Goal: Task Accomplishment & Management: Complete application form

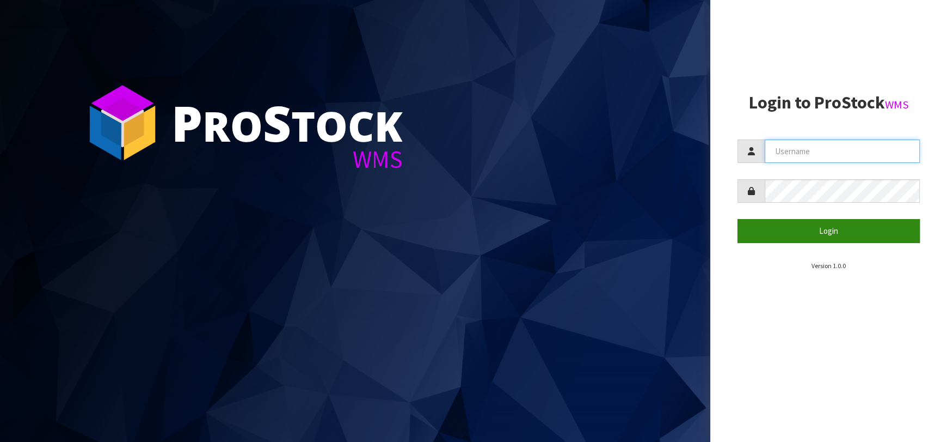
type input "[EMAIL_ADDRESS][DOMAIN_NAME]"
click at [821, 225] on button "Login" at bounding box center [829, 230] width 182 height 23
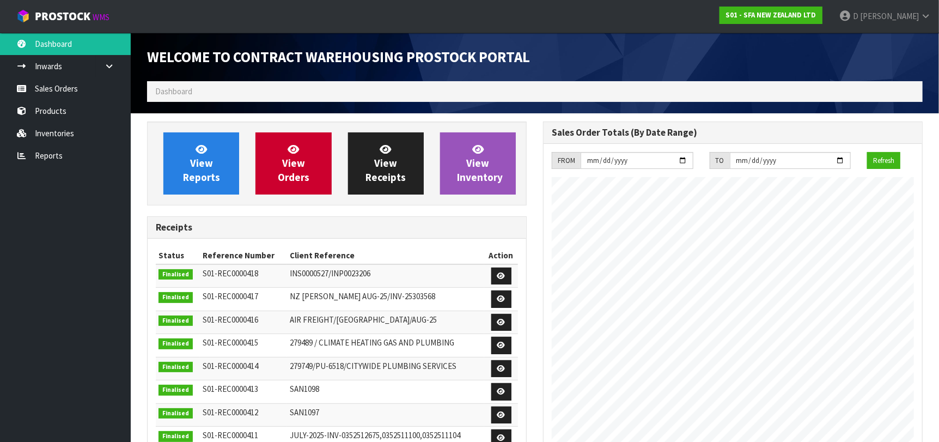
scroll to position [603, 396]
click at [327, 155] on link "View Orders" at bounding box center [293, 163] width 76 height 62
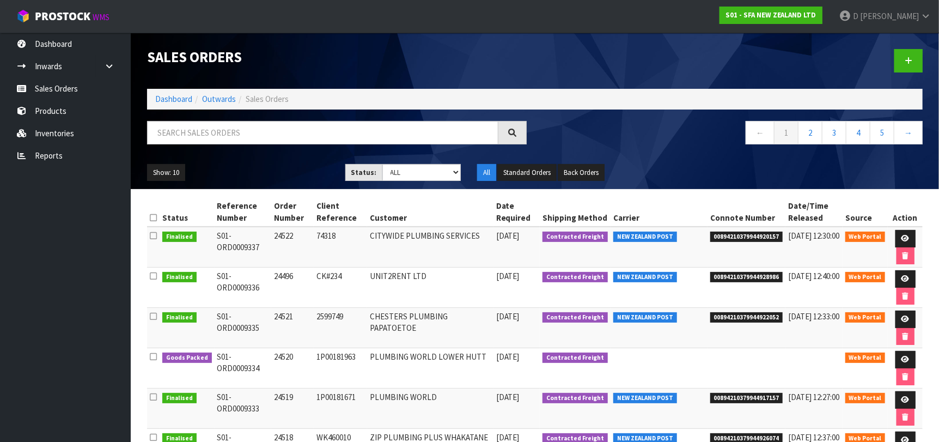
click at [468, 328] on td "CHESTERS PLUMBING PAPATOETOE" at bounding box center [430, 328] width 126 height 40
click at [905, 75] on div at bounding box center [733, 61] width 396 height 56
click at [906, 66] on link at bounding box center [908, 60] width 28 height 23
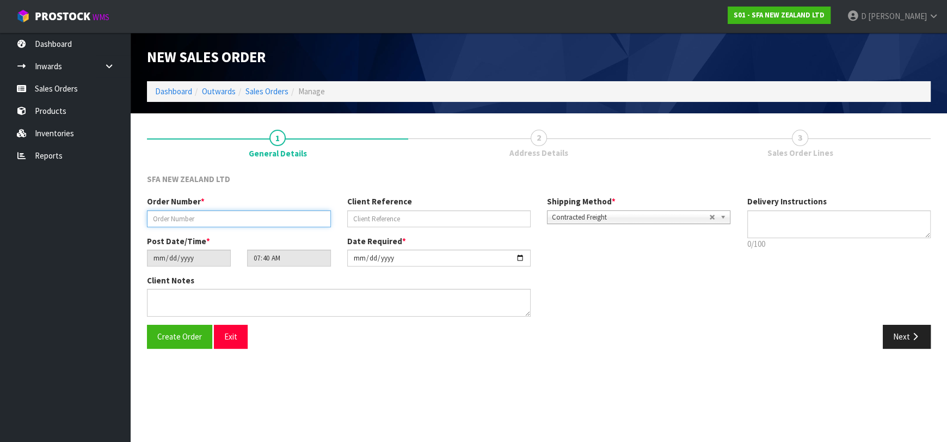
drag, startPoint x: 218, startPoint y: 211, endPoint x: 226, endPoint y: 215, distance: 8.8
click at [224, 214] on input "text" at bounding box center [239, 218] width 184 height 17
type input "24523"
paste input "QTP0073438"
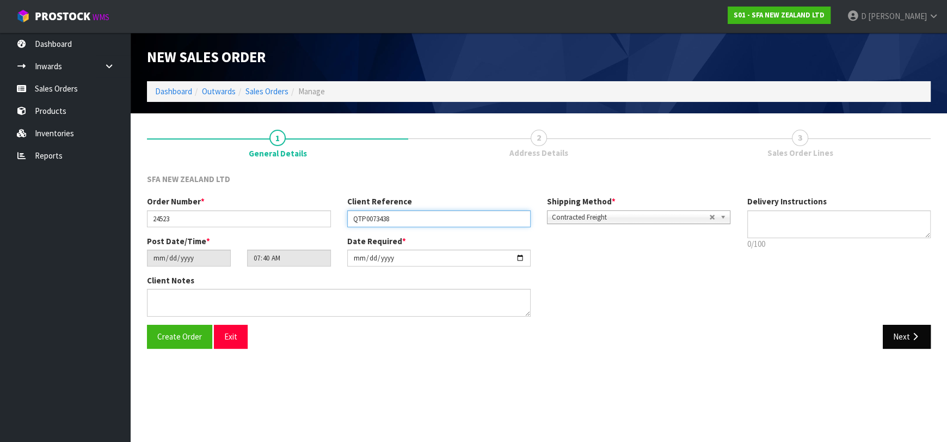
type input "QTP0073438"
click at [909, 331] on button "Next" at bounding box center [907, 336] width 48 height 23
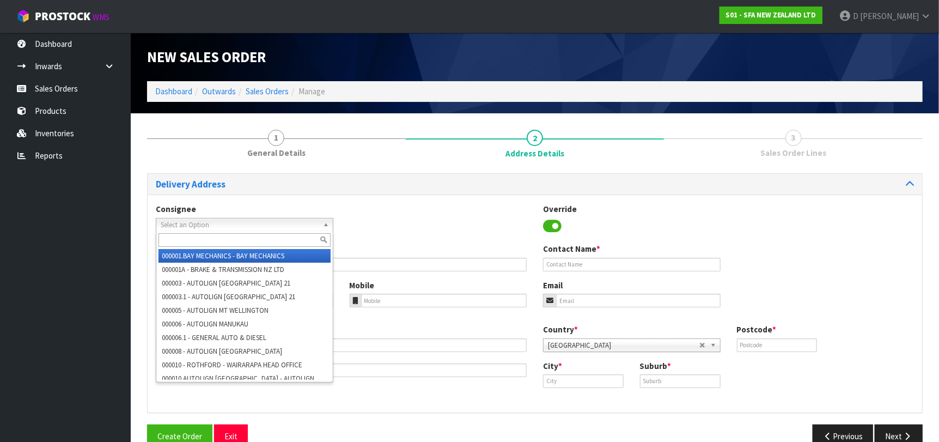
click at [282, 222] on span "Select an Option" at bounding box center [240, 224] width 158 height 13
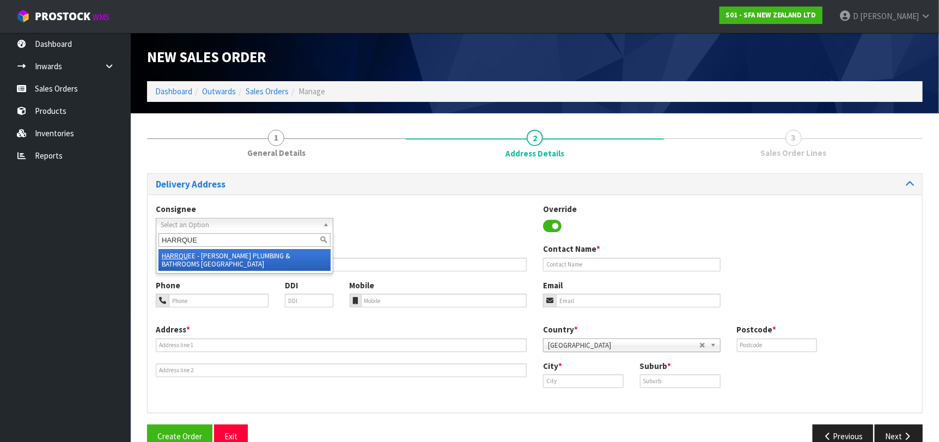
type input "HARRQUEE"
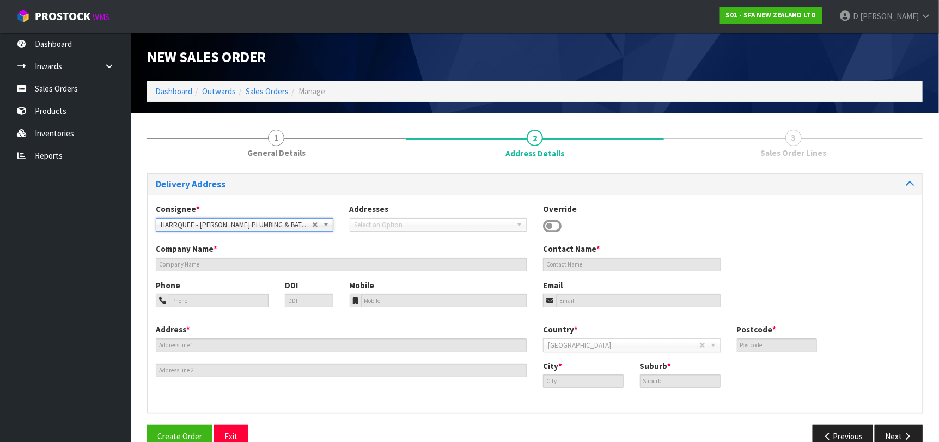
type input "[PERSON_NAME] PLUMBING & BATHROOMS [GEOGRAPHIC_DATA]"
type input "[STREET_ADDRESS][PERSON_NAME]"
type input "9300"
type input "[GEOGRAPHIC_DATA]"
type input "FRANKTON"
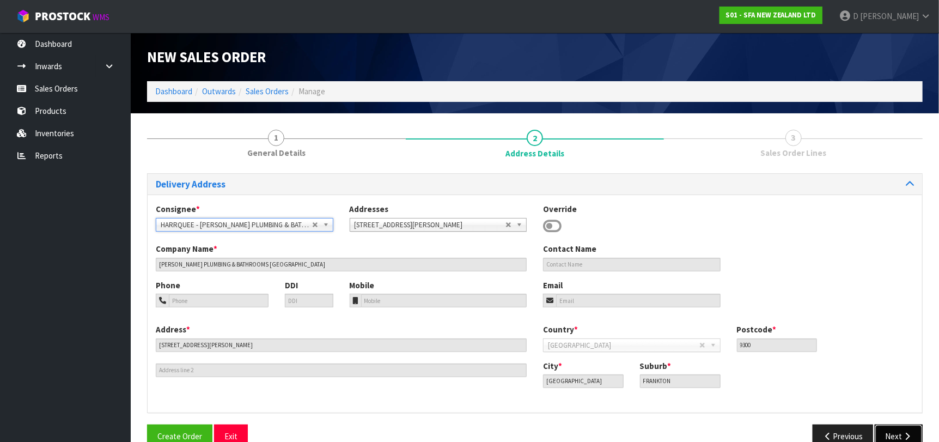
click at [883, 426] on button "Next" at bounding box center [898, 435] width 48 height 23
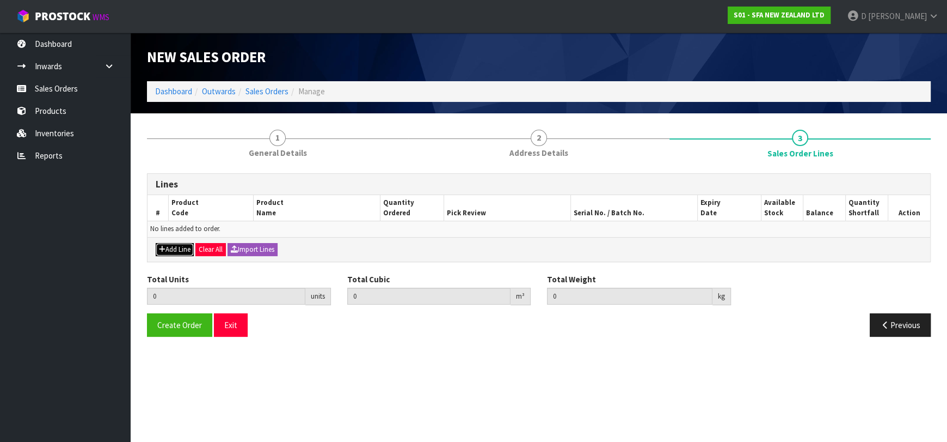
click at [183, 249] on button "Add Line" at bounding box center [175, 249] width 38 height 13
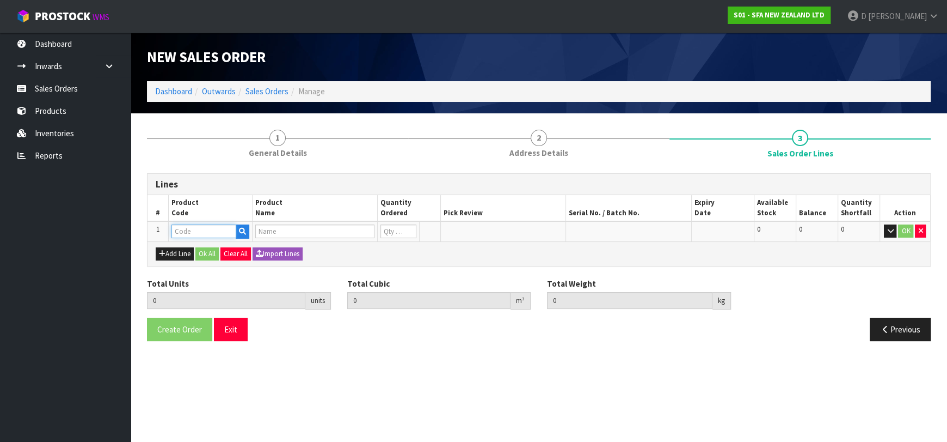
click at [184, 232] on input "text" at bounding box center [204, 231] width 65 height 14
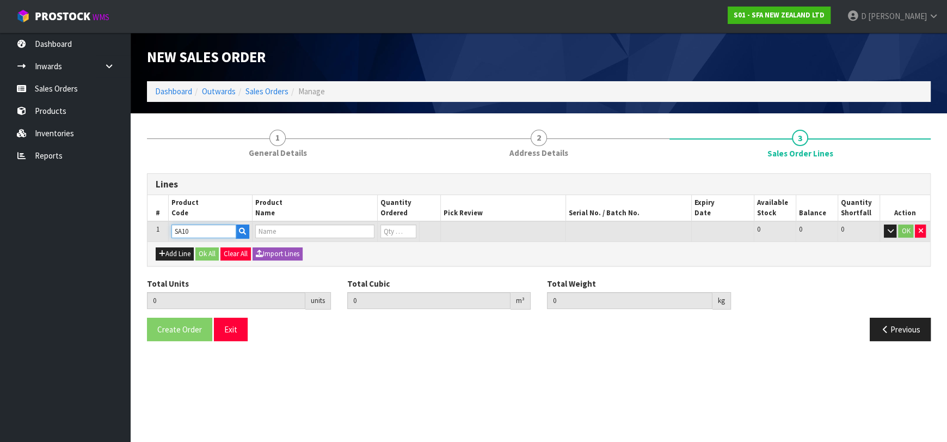
type input "SA101"
type input "0.000000"
type input "0.000"
type input "SA101 SANISPEED SMALL BORE"
type input "0"
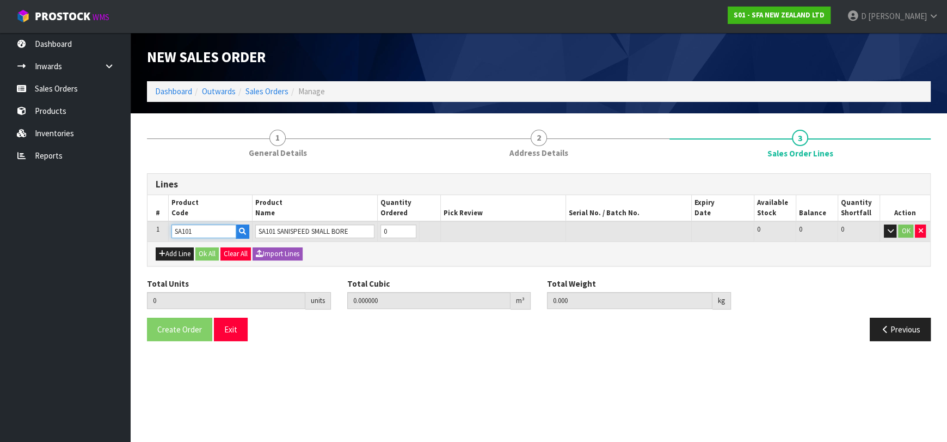
type input "SA101"
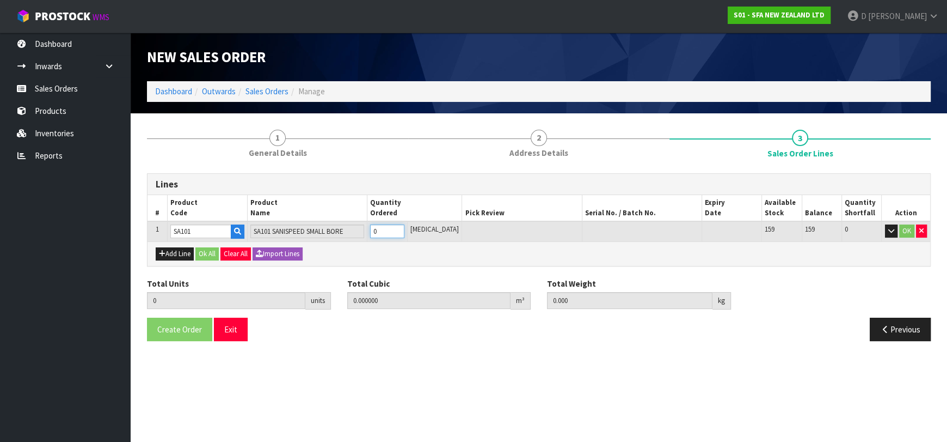
type input "1"
type input "0.031488"
type input "6.65"
type input "1"
click at [203, 251] on button "Ok All" at bounding box center [206, 253] width 23 height 13
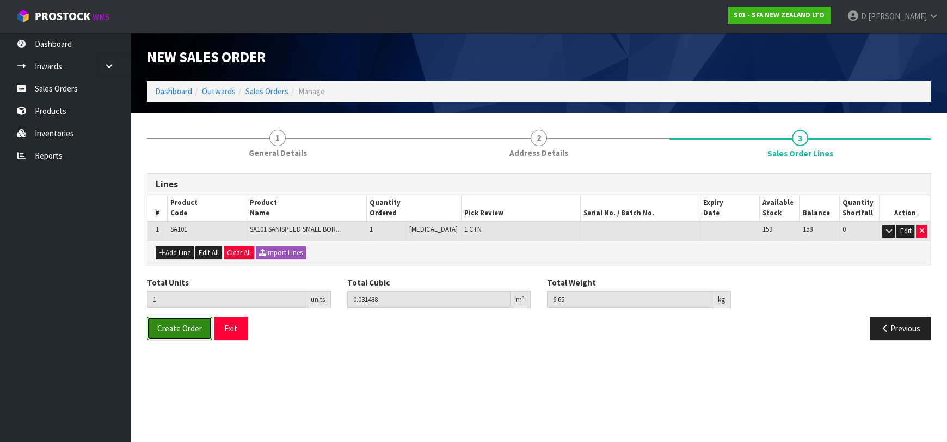
click at [183, 333] on button "Create Order" at bounding box center [179, 327] width 65 height 23
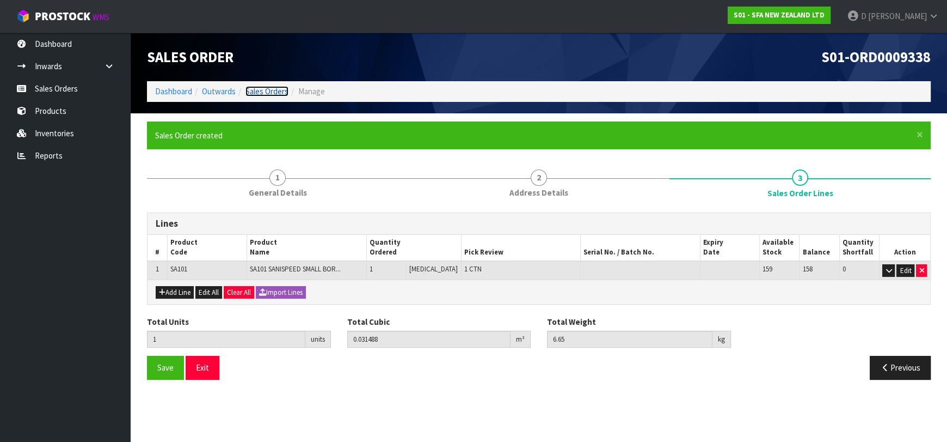
click at [265, 91] on link "Sales Orders" at bounding box center [267, 91] width 43 height 10
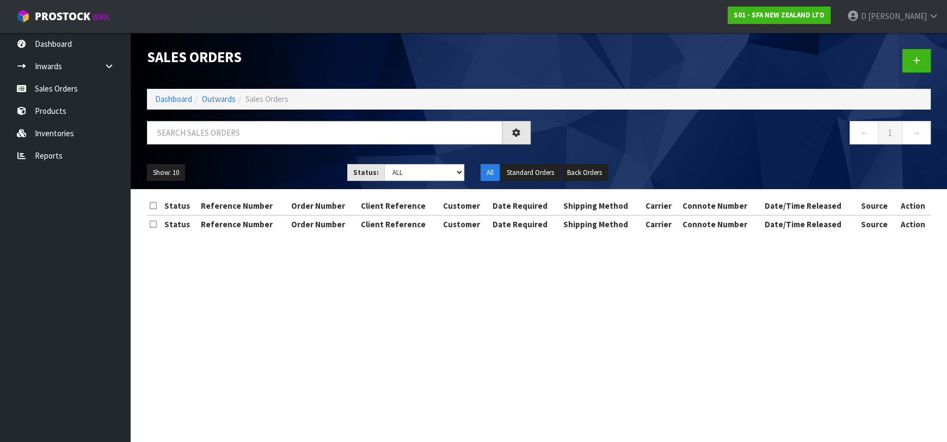
drag, startPoint x: 925, startPoint y: 72, endPoint x: 915, endPoint y: 72, distance: 9.8
click at [925, 72] on div at bounding box center [739, 61] width 400 height 56
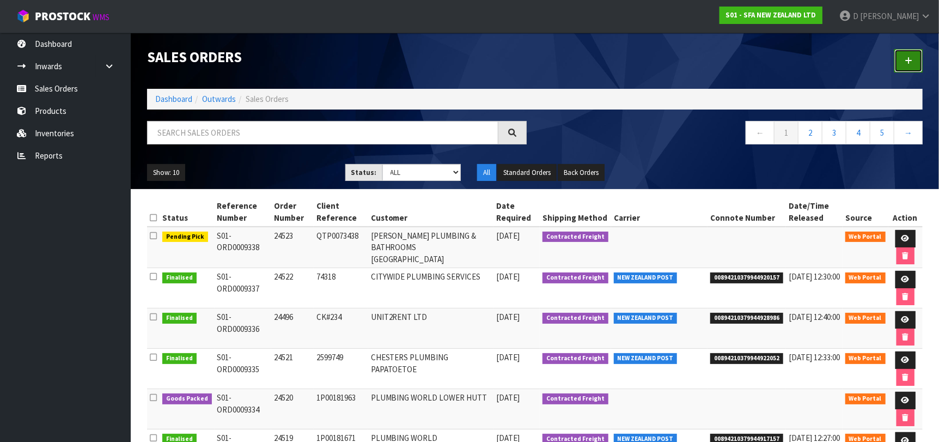
click at [917, 65] on link at bounding box center [908, 60] width 28 height 23
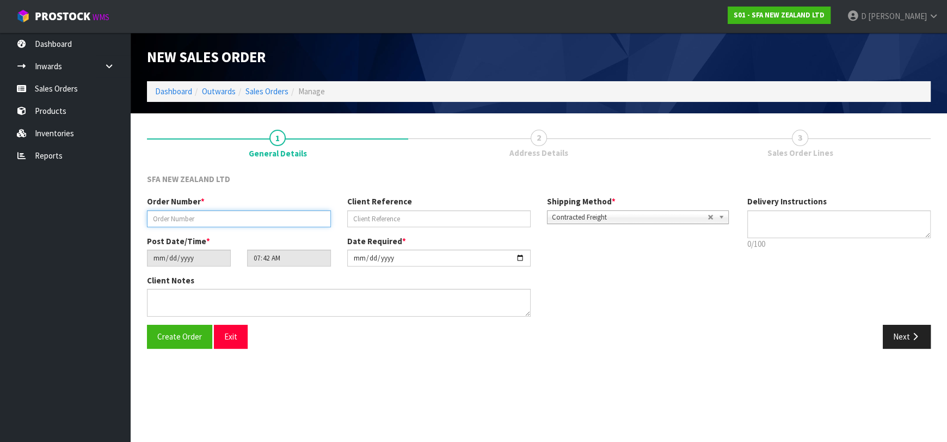
click at [216, 213] on input "text" at bounding box center [239, 218] width 184 height 17
type input "24524"
click at [431, 217] on input "text" at bounding box center [439, 218] width 184 height 17
paste input "11869"
type input "11869"
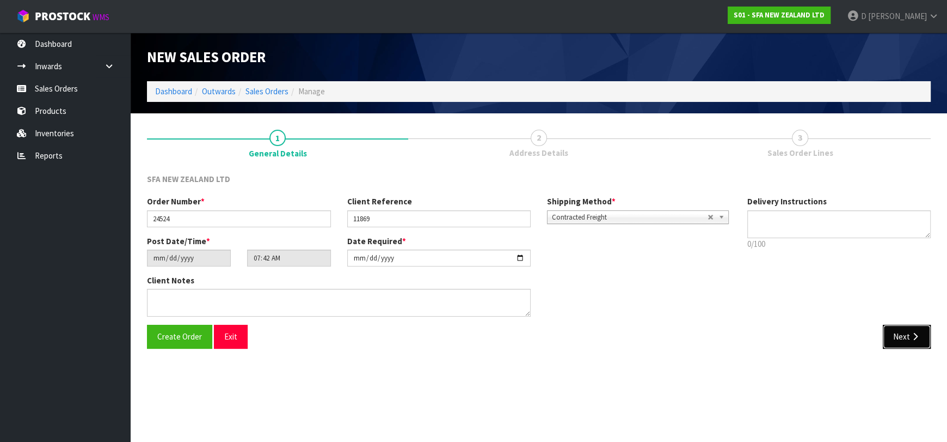
click at [900, 329] on button "Next" at bounding box center [907, 336] width 48 height 23
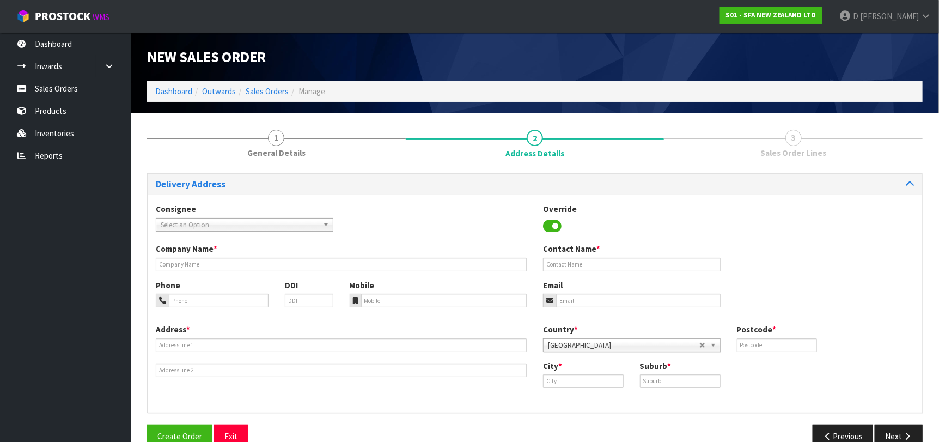
click at [217, 227] on span "Select an Option" at bounding box center [240, 224] width 158 height 13
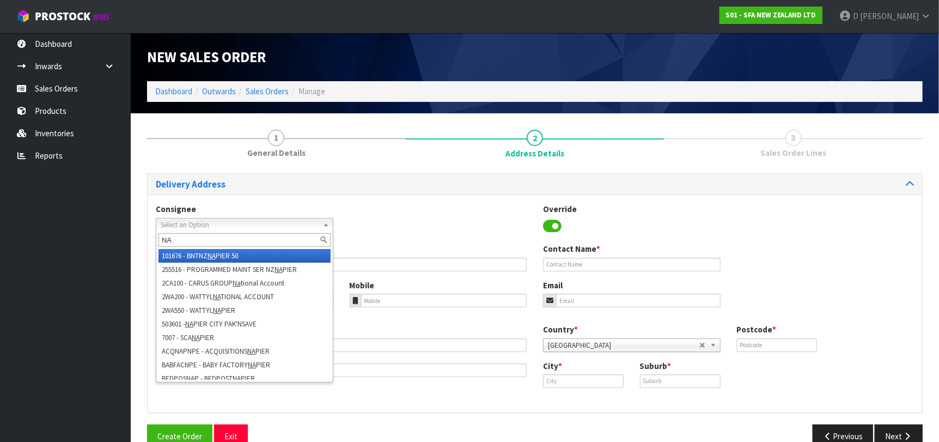
type input "N"
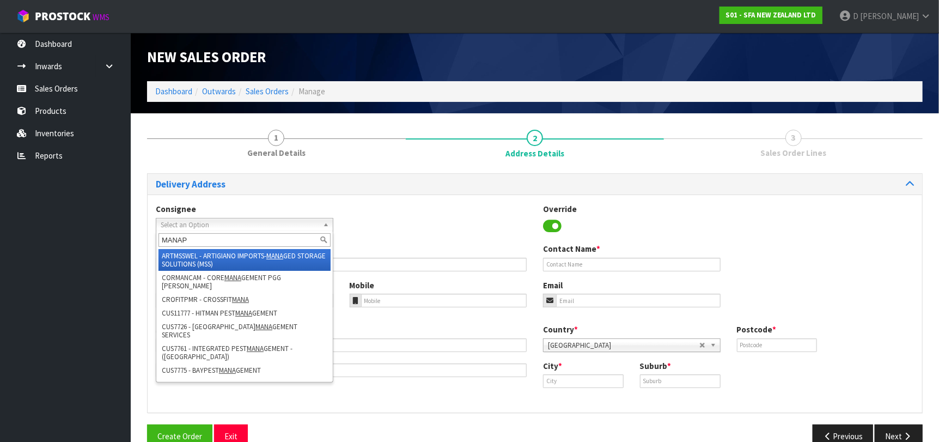
type input "MANAPL"
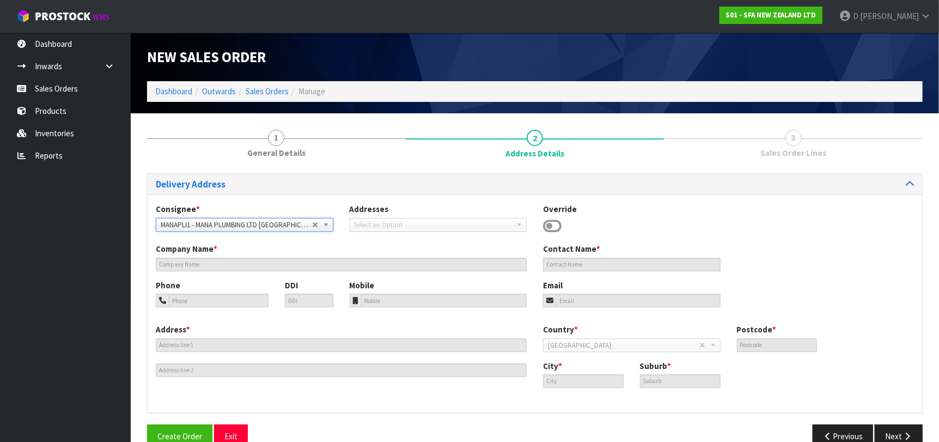
type input "MANA PLUMBING LTD [GEOGRAPHIC_DATA]"
type input "[STREET_ADDRESS]"
type input "5026"
type input "[GEOGRAPHIC_DATA]"
type input "PLIMMERTON"
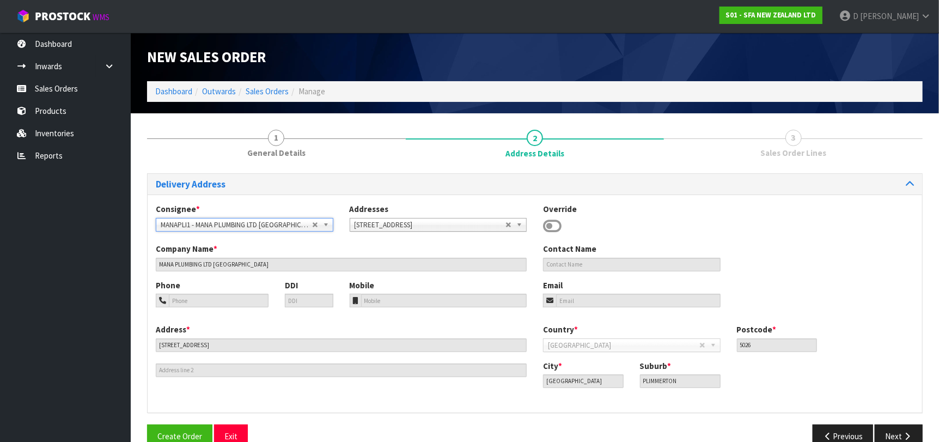
scroll to position [22, 0]
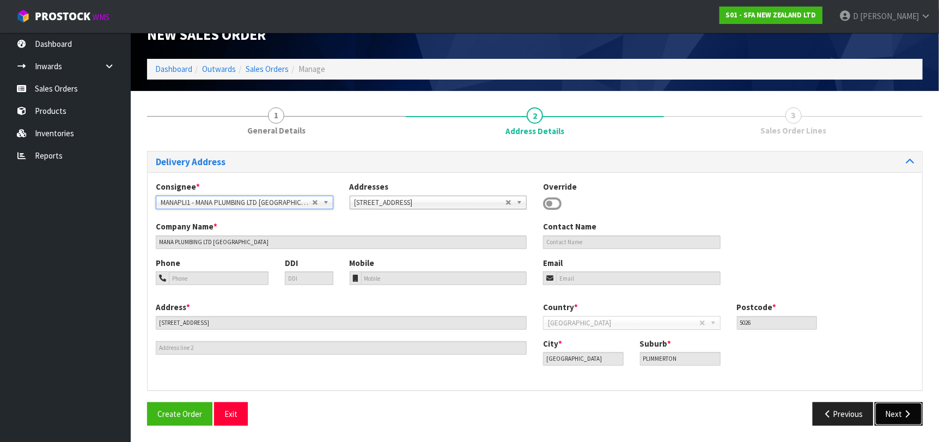
click at [909, 414] on icon "button" at bounding box center [907, 413] width 10 height 8
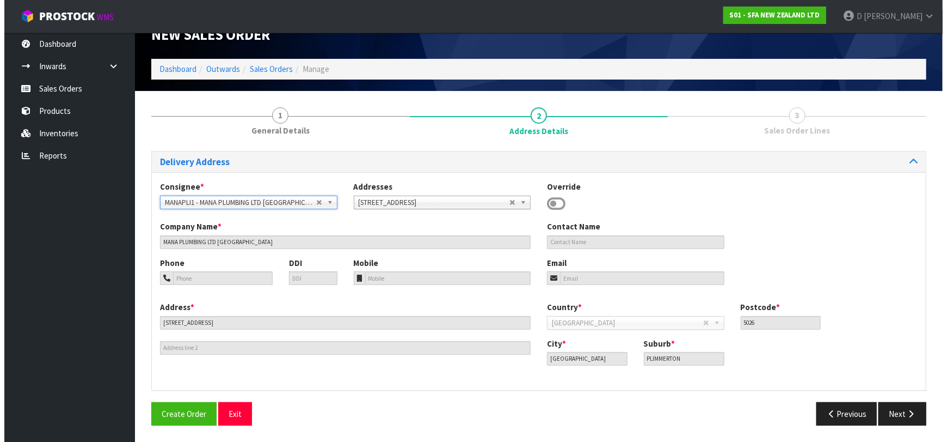
scroll to position [0, 0]
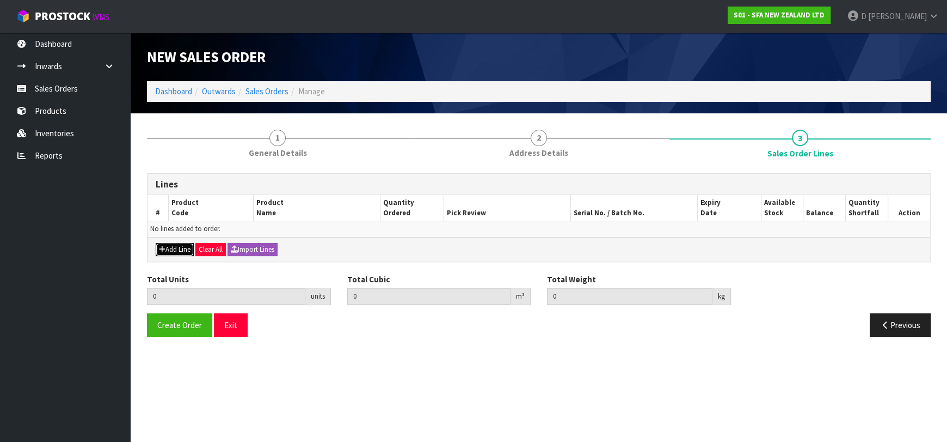
drag, startPoint x: 175, startPoint y: 250, endPoint x: 179, endPoint y: 241, distance: 9.8
click at [175, 249] on button "Add Line" at bounding box center [175, 249] width 38 height 13
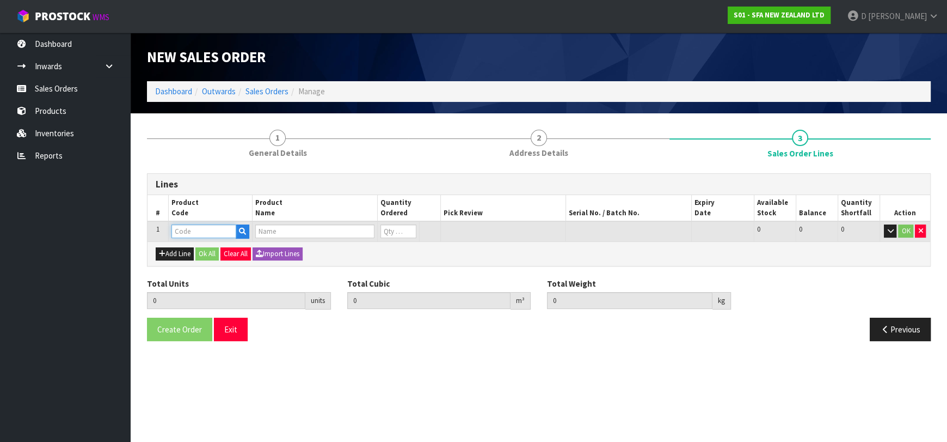
click at [183, 234] on input "text" at bounding box center [204, 231] width 65 height 14
type input "SI200184"
type input "0.000000"
type input "0.000"
type input "RUBBER MEMBRANES OVAL"
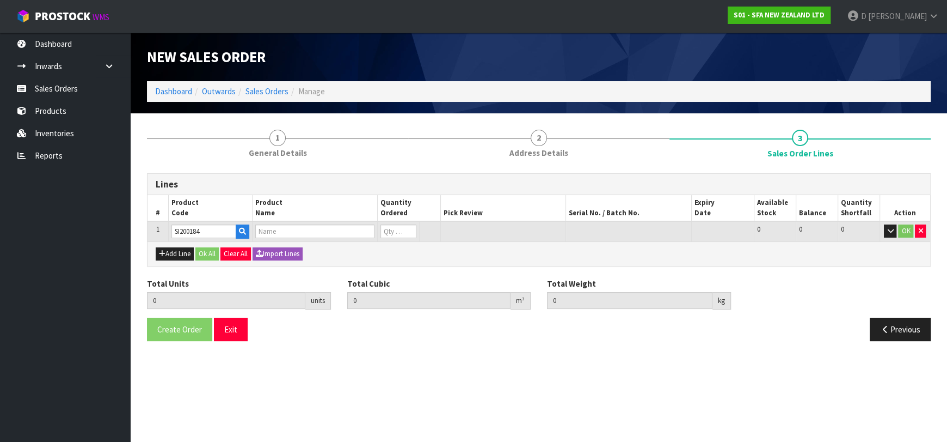
type input "0"
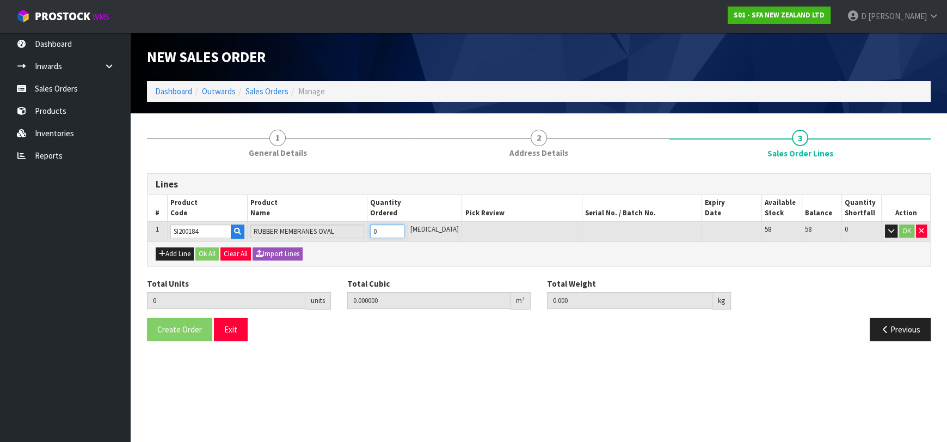
type input "1"
type input "0.000252"
type input "0.02"
type input "1"
drag, startPoint x: 198, startPoint y: 252, endPoint x: 183, endPoint y: 253, distance: 14.2
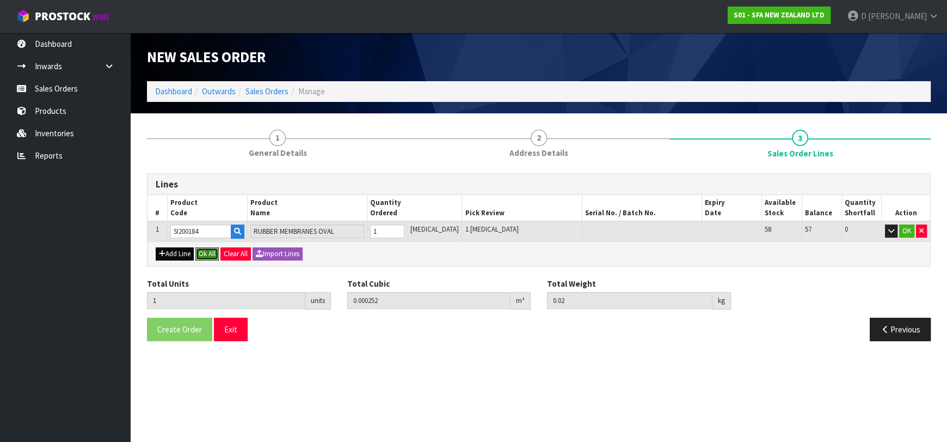
click at [183, 253] on div "Add Line Ok All Clear All Import Lines" at bounding box center [539, 253] width 783 height 25
click at [183, 253] on button "Add Line" at bounding box center [175, 253] width 38 height 13
type input "0"
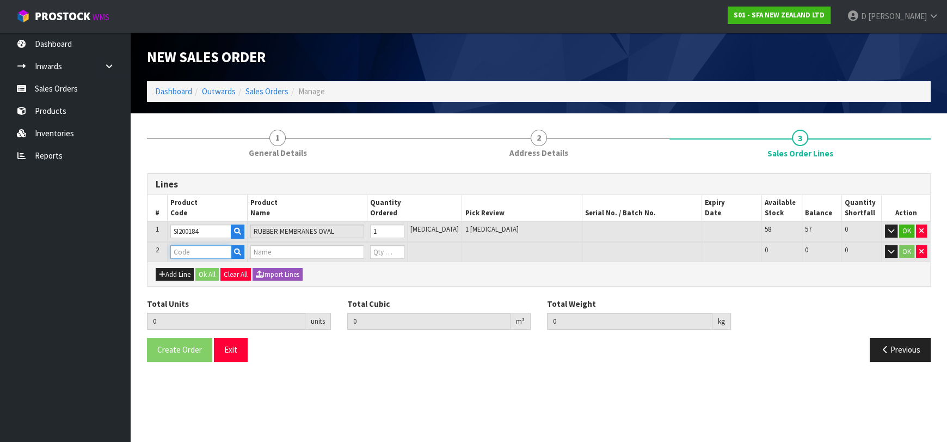
click at [188, 251] on input "text" at bounding box center [200, 252] width 61 height 14
type input "CO10013"
click at [203, 282] on strong "CO10013" at bounding box center [199, 284] width 32 height 10
type input "CO100135"
type input "1"
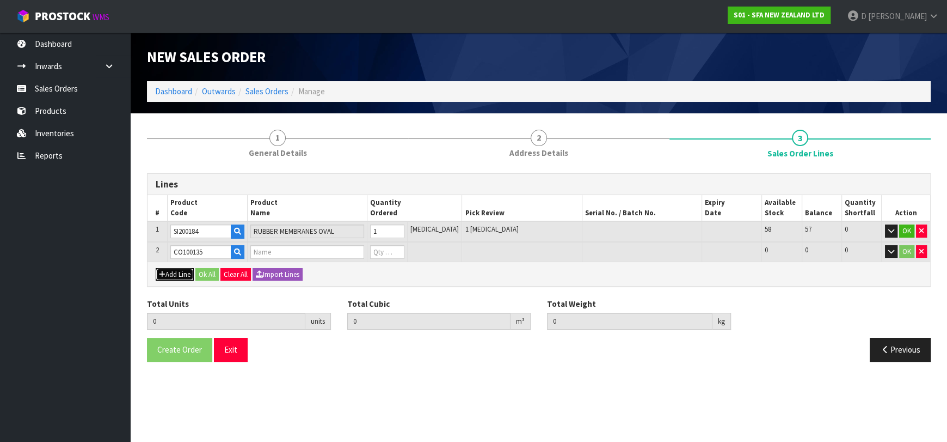
type input "0.000252"
type input "0.02"
type input "CAPACITOR 10MF"
type input "0"
click at [186, 268] on button "Add Line" at bounding box center [175, 274] width 38 height 13
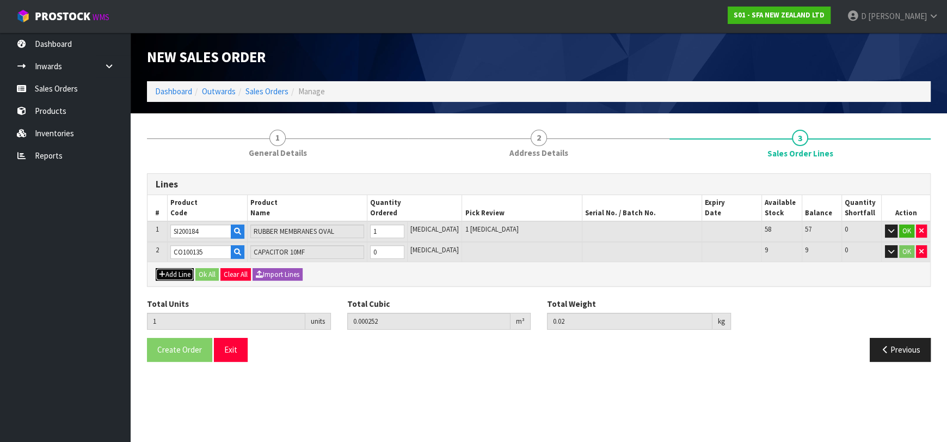
type input "0"
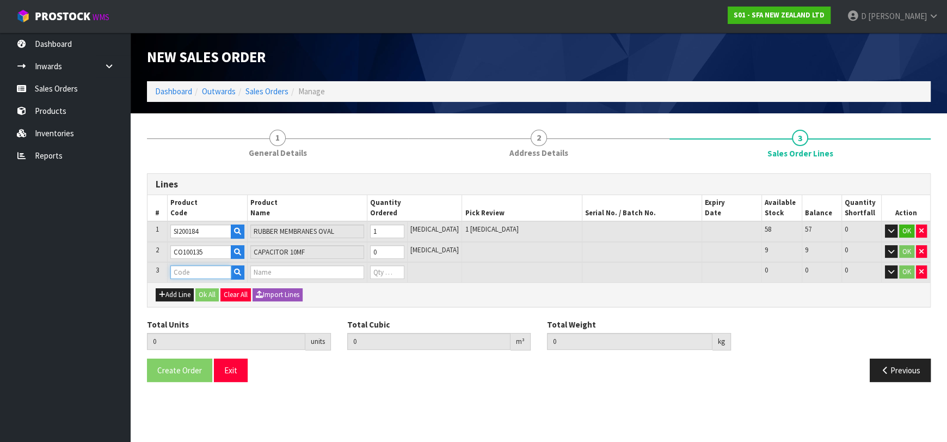
click at [186, 273] on input "text" at bounding box center [200, 272] width 61 height 14
type input "COUDMAN"
click at [199, 287] on strong "COUDMAN" at bounding box center [202, 290] width 38 height 10
type input "COUDMANCH"
type input "1"
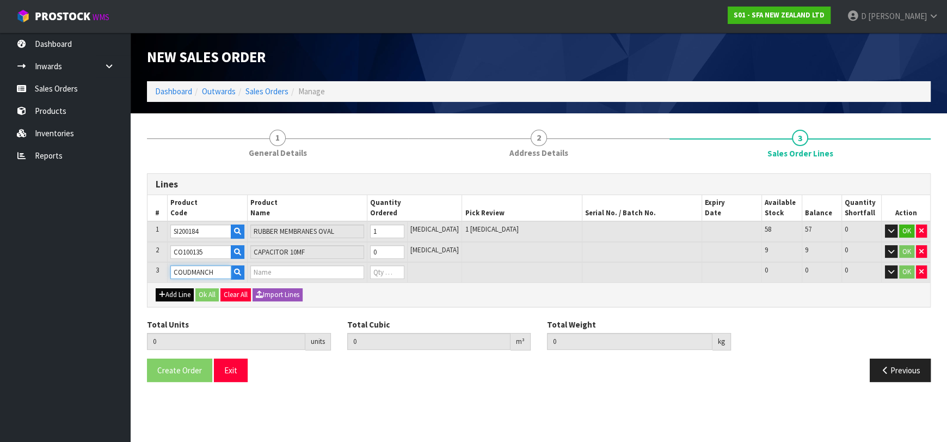
type input "0.000252"
type input "0.02"
type input "PLASTIC ELBOW/N/R WHITE"
type input "0"
click at [404, 270] on input "0" at bounding box center [387, 272] width 34 height 14
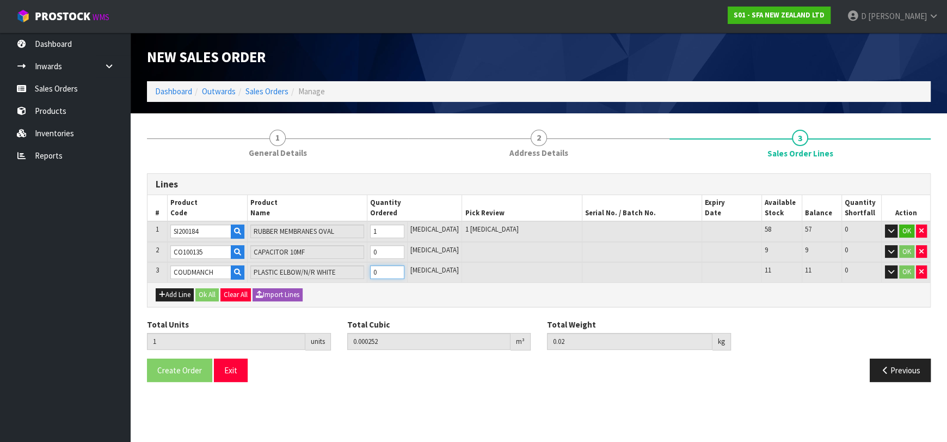
type input "2"
type input "0.000621"
type input "0.03"
type input "1"
click at [404, 268] on input "1" at bounding box center [387, 272] width 34 height 14
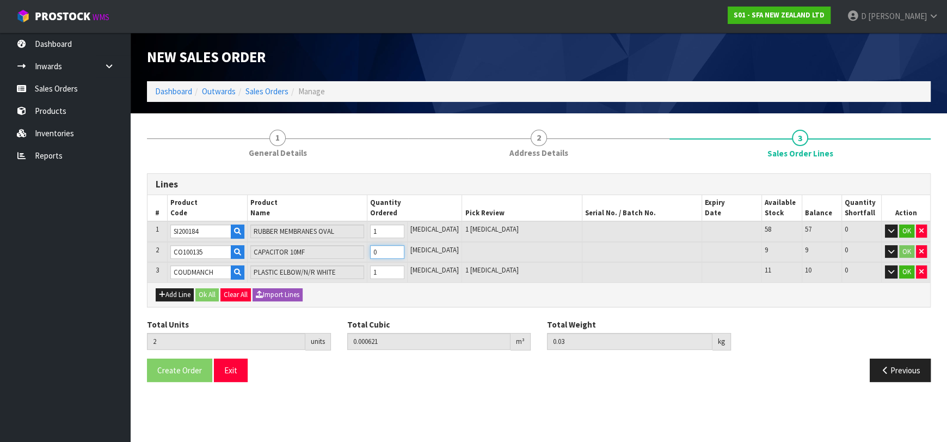
type input "3"
type input "0.000719"
type input "0.04"
type input "1"
click at [404, 248] on input "1" at bounding box center [387, 252] width 34 height 14
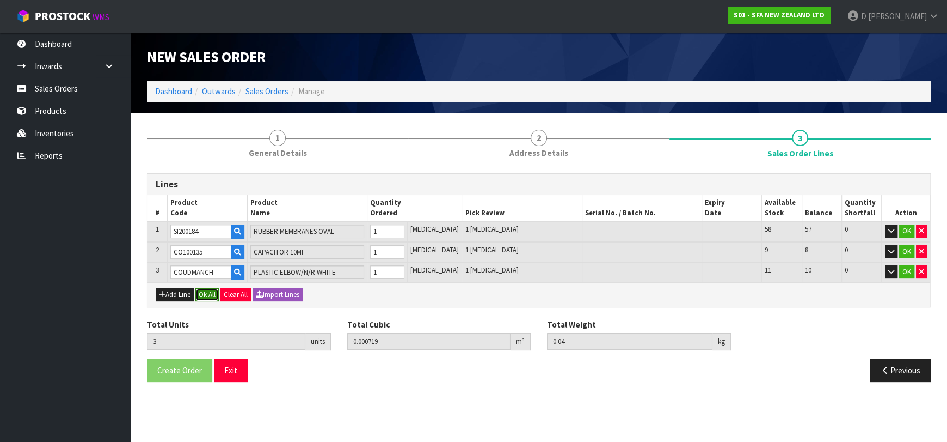
click at [219, 296] on button "Ok All" at bounding box center [206, 294] width 23 height 13
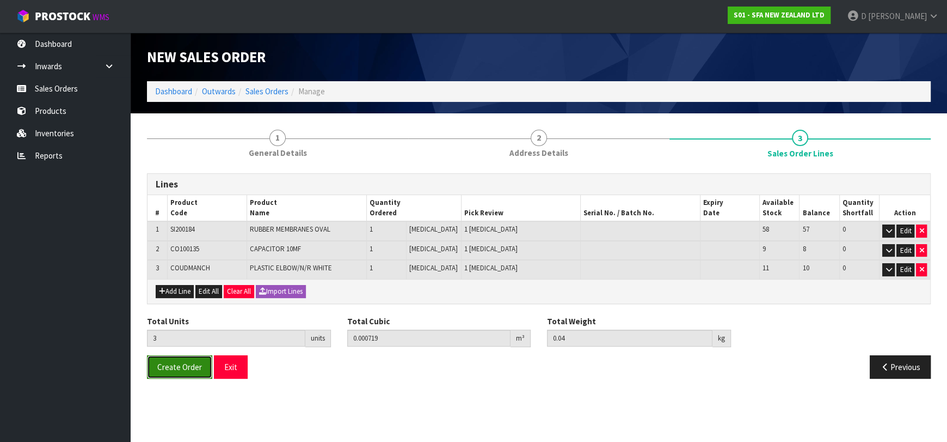
click at [179, 369] on span "Create Order" at bounding box center [179, 367] width 45 height 10
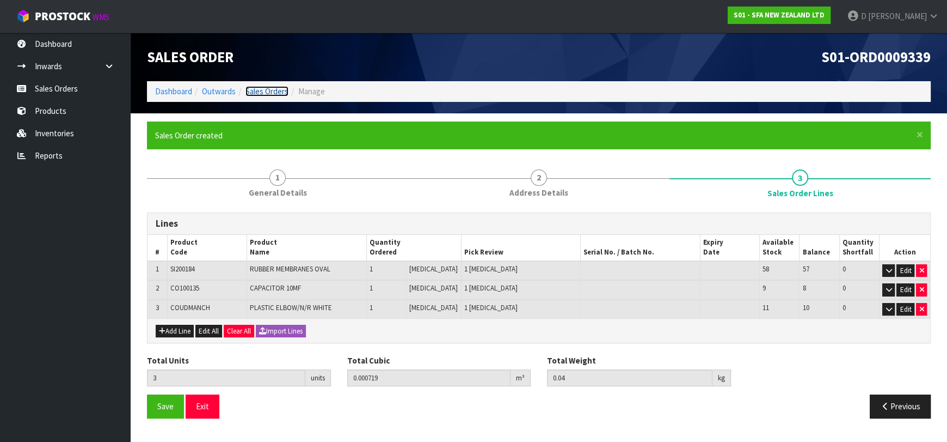
click at [280, 90] on link "Sales Orders" at bounding box center [267, 91] width 43 height 10
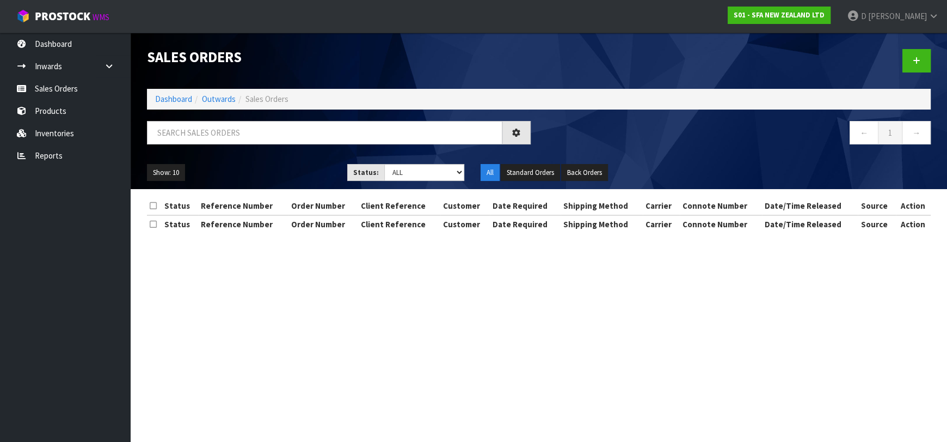
click at [914, 47] on div at bounding box center [739, 61] width 400 height 56
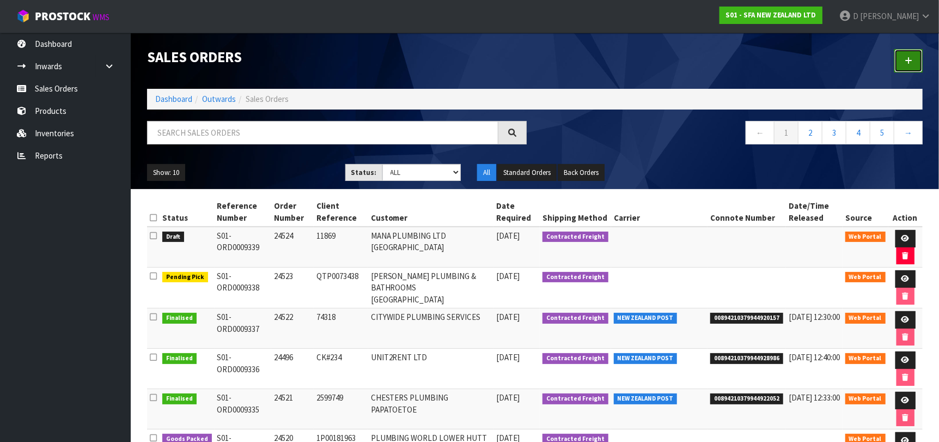
click at [908, 61] on icon at bounding box center [908, 61] width 8 height 8
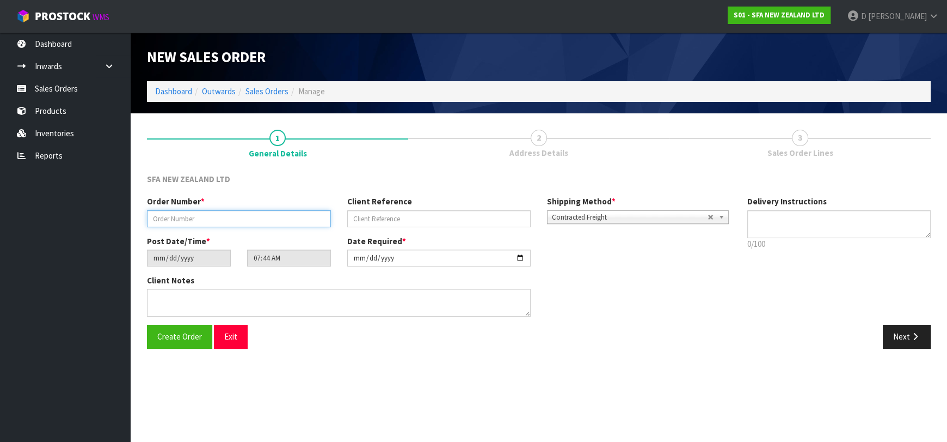
click at [250, 214] on input "text" at bounding box center [239, 218] width 184 height 17
type input "24525"
paste input "10463783"
type input "10463783"
click at [898, 342] on button "Next" at bounding box center [907, 336] width 48 height 23
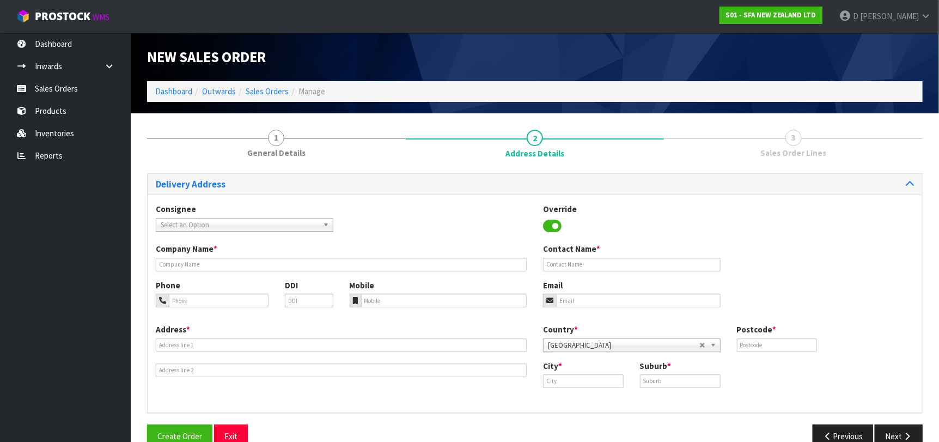
click at [200, 228] on span "Select an Option" at bounding box center [240, 224] width 158 height 13
type input "MICOTAKA"
drag, startPoint x: 261, startPoint y: 93, endPoint x: 277, endPoint y: 89, distance: 15.9
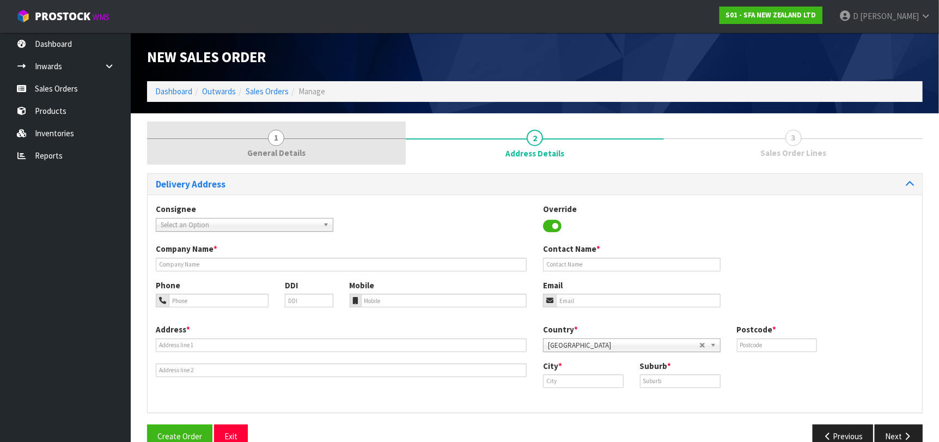
click at [299, 132] on link "1 General Details" at bounding box center [276, 142] width 259 height 43
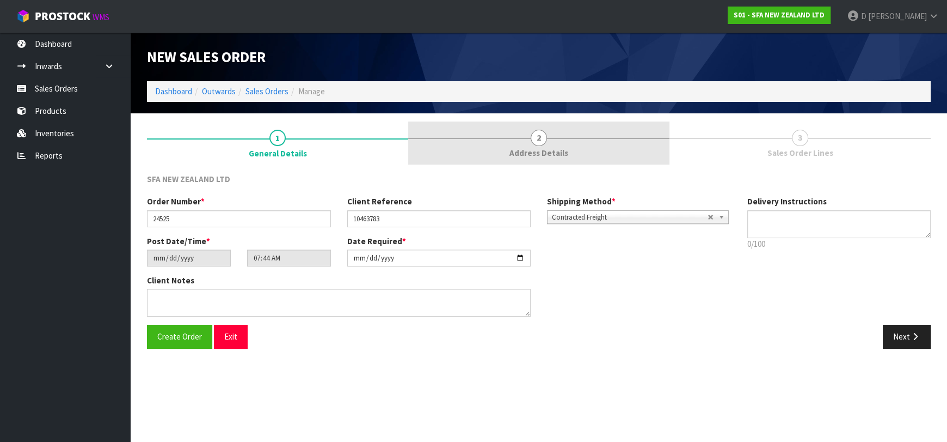
click at [510, 134] on link "2 Address Details" at bounding box center [538, 142] width 261 height 43
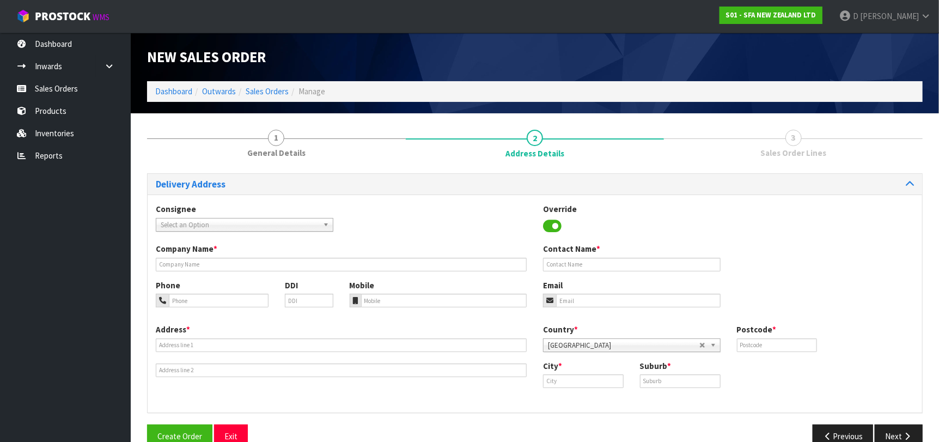
click at [362, 274] on div "Company Name * Contact Name *" at bounding box center [535, 261] width 774 height 36
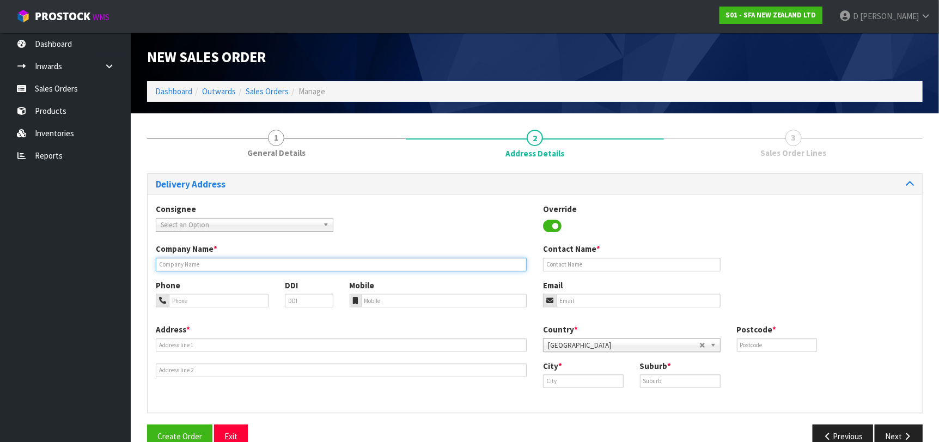
click at [364, 261] on input "text" at bounding box center [341, 265] width 371 height 14
paste input "[PERSON_NAME] [PERSON_NAME]"
type input "[PERSON_NAME] [PERSON_NAME]"
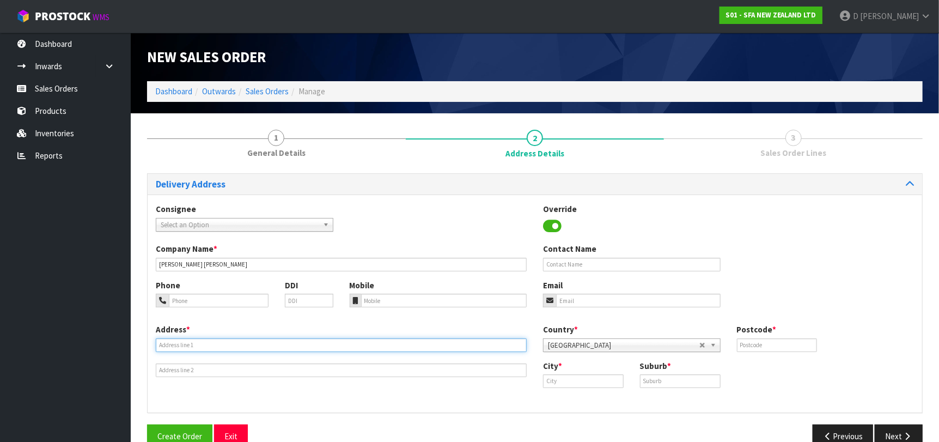
click at [388, 340] on input "text" at bounding box center [341, 345] width 371 height 14
paste input "[STREET_ADDRESS]"
type input "[STREET_ADDRESS]"
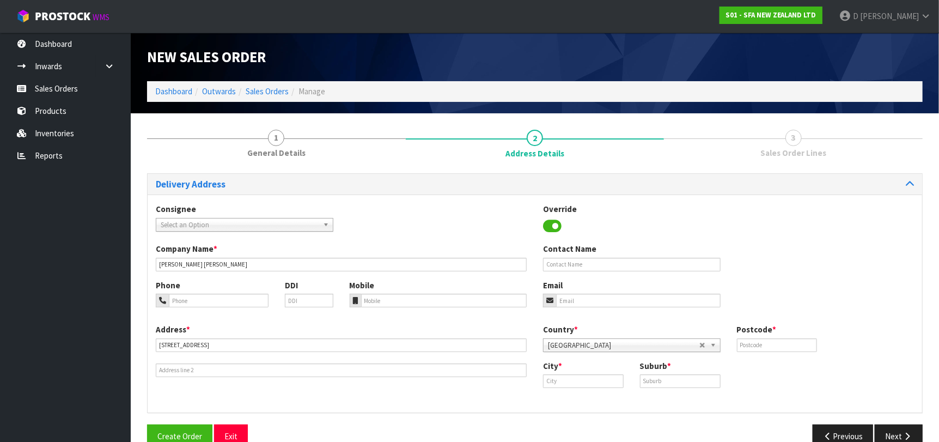
click at [601, 392] on div "City * Suburb *" at bounding box center [728, 378] width 387 height 36
click at [599, 384] on input "text" at bounding box center [583, 381] width 81 height 14
paste input "Takanini"
type input "Takanini"
click at [695, 383] on input "text" at bounding box center [680, 381] width 81 height 14
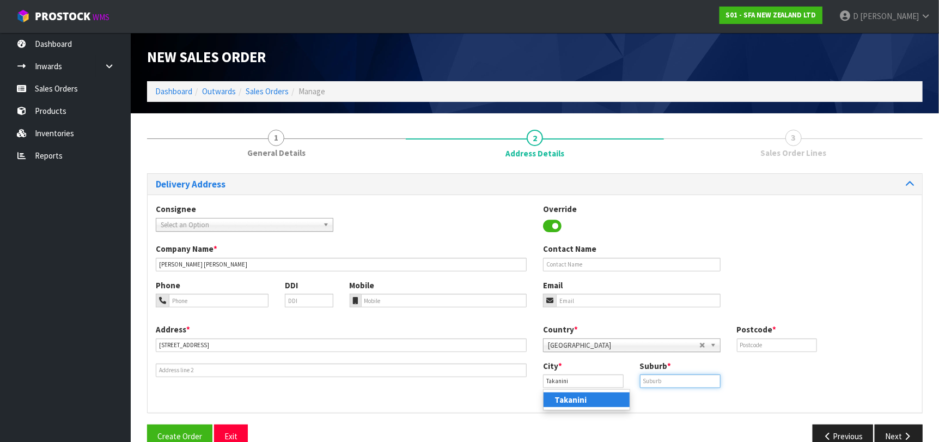
paste input "[PERSON_NAME]"
type input "[PERSON_NAME]"
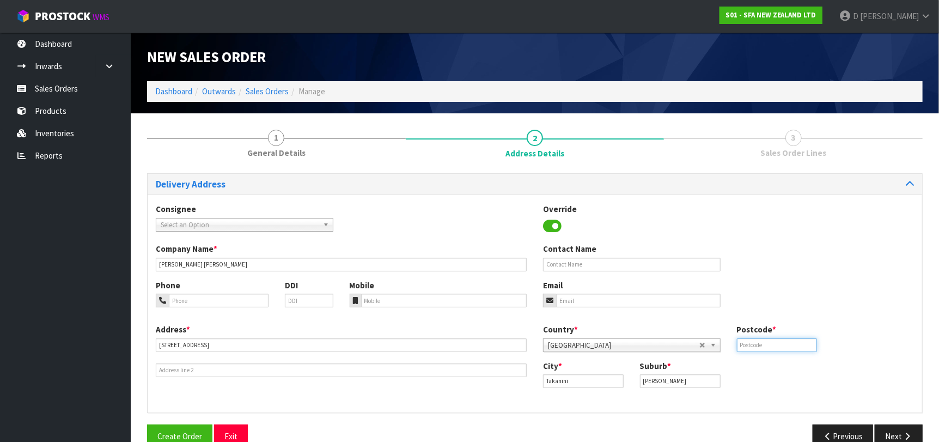
drag, startPoint x: 749, startPoint y: 347, endPoint x: 782, endPoint y: 357, distance: 35.0
click at [748, 346] on input "text" at bounding box center [777, 345] width 81 height 14
paste input "2105"
type input "2105"
click at [716, 408] on div "Consignee 000001.BAY MECHANICS - BAY MECHANICS 000001A - BRAKE & TRANSMISSION N…" at bounding box center [535, 303] width 774 height 218
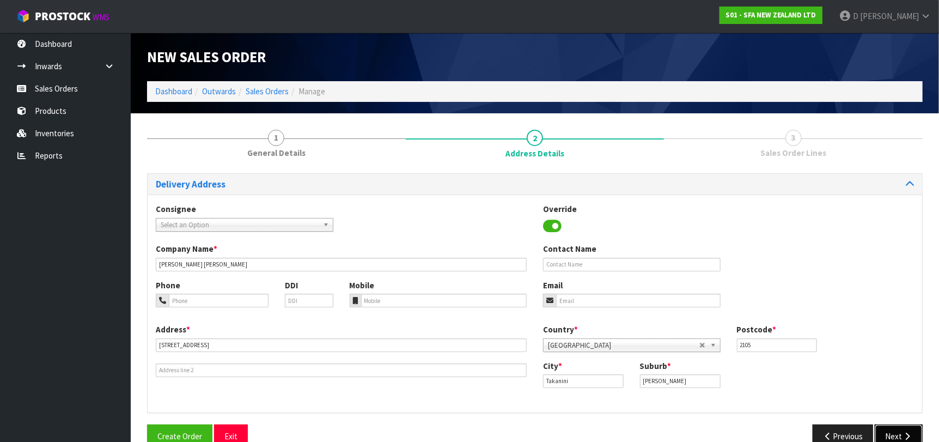
drag, startPoint x: 891, startPoint y: 431, endPoint x: 689, endPoint y: 362, distance: 213.2
click at [888, 429] on button "Next" at bounding box center [898, 435] width 48 height 23
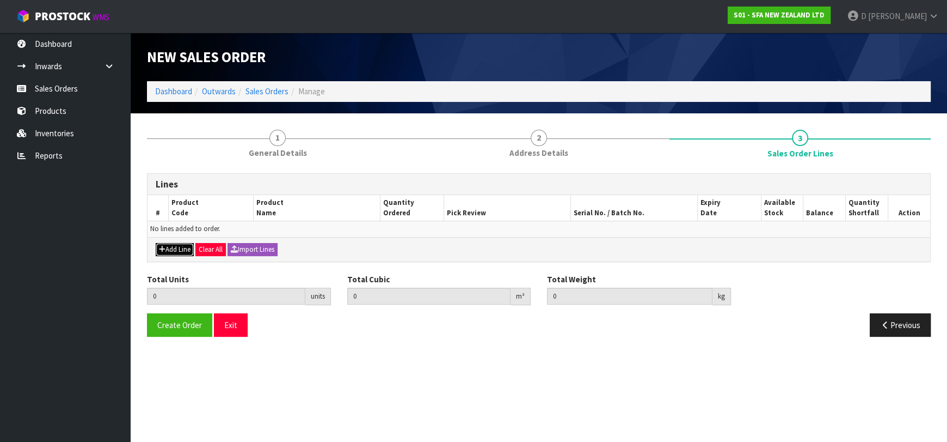
click at [170, 248] on button "Add Line" at bounding box center [175, 249] width 38 height 13
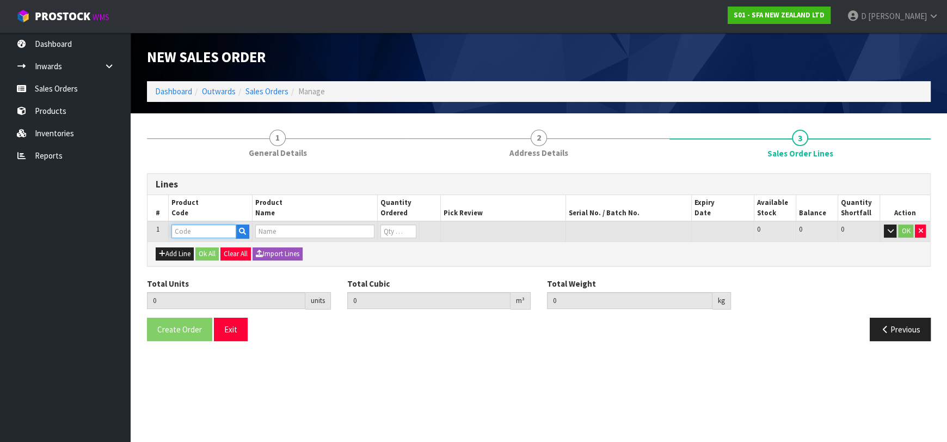
click at [185, 226] on input "text" at bounding box center [204, 231] width 65 height 14
type input "SA95"
type input "0.000000"
type input "0.000"
type input "SANIVITE UP WASTE WATER PUMP"
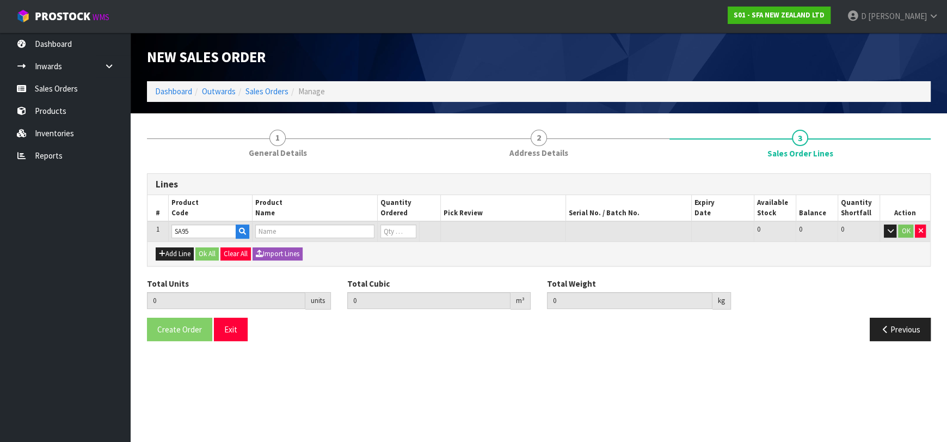
type input "0"
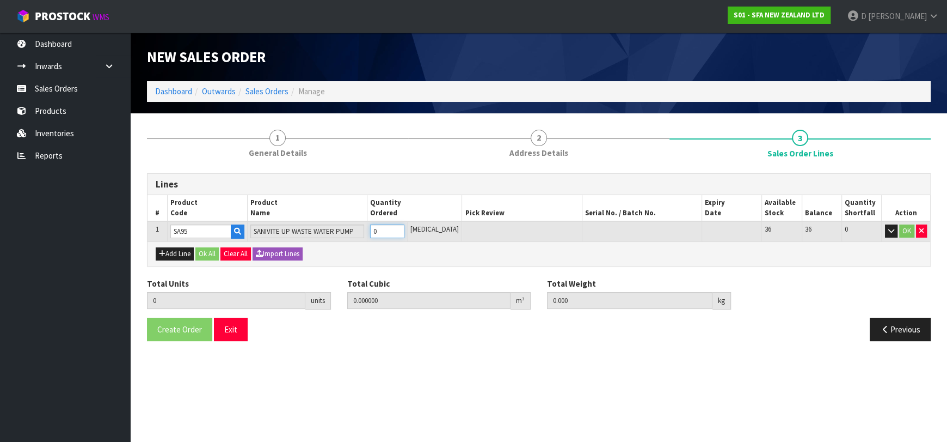
type input "1"
type input "0.031488"
type input "6.16"
type input "1"
click at [201, 250] on button "Ok All" at bounding box center [206, 253] width 23 height 13
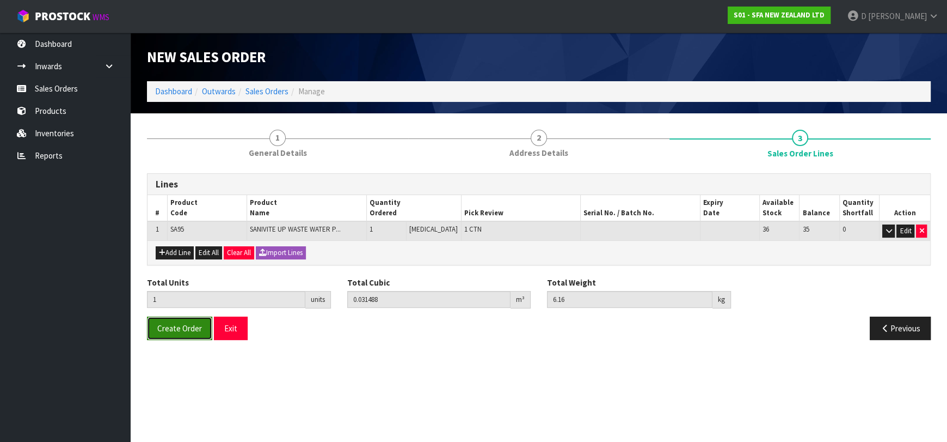
click at [179, 338] on button "Create Order" at bounding box center [179, 327] width 65 height 23
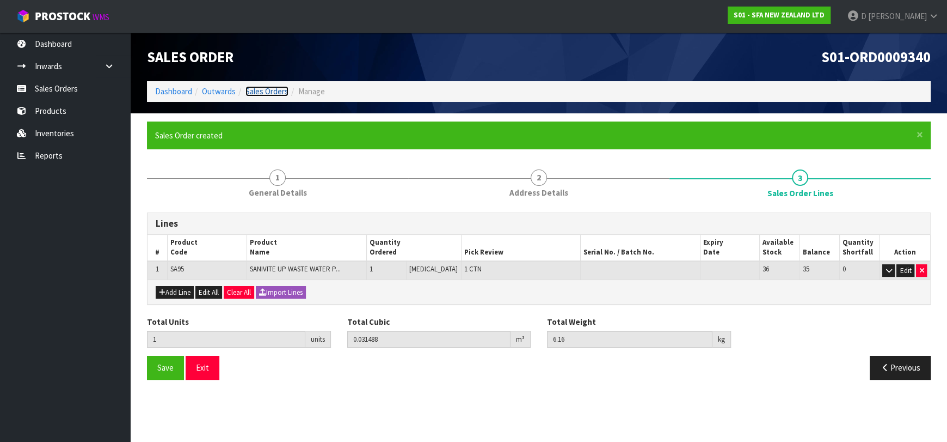
click at [264, 90] on link "Sales Orders" at bounding box center [267, 91] width 43 height 10
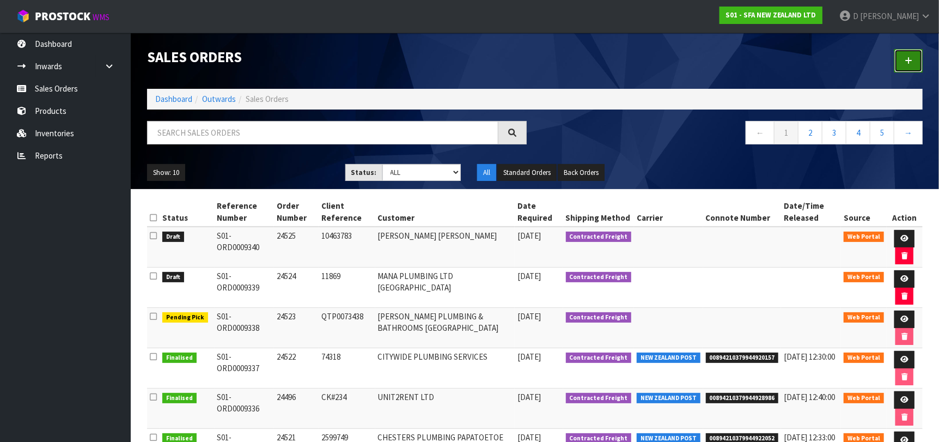
click at [902, 59] on link at bounding box center [908, 60] width 28 height 23
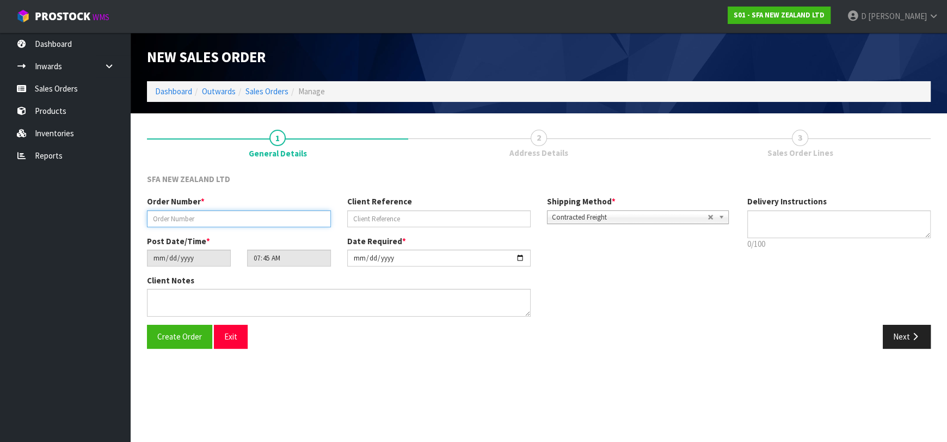
click at [248, 217] on input "text" at bounding box center [239, 218] width 184 height 17
type input "24526"
paste input "10464018"
type input "10464018"
drag, startPoint x: 905, startPoint y: 332, endPoint x: 882, endPoint y: 329, distance: 23.6
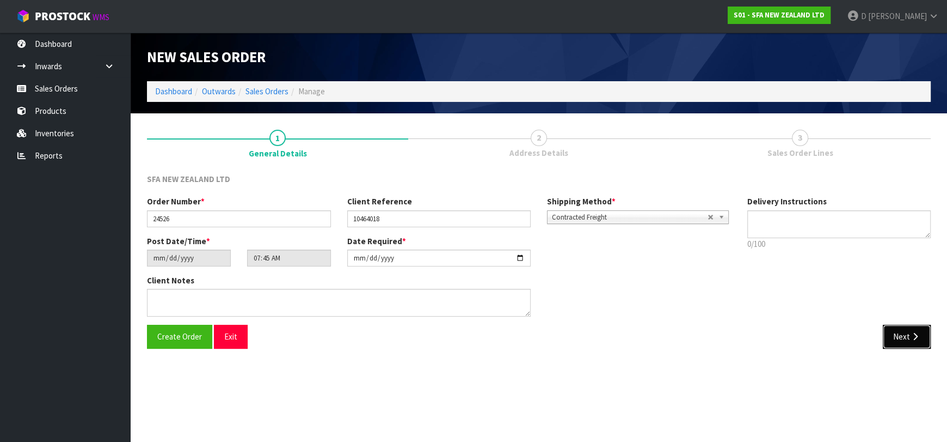
click at [905, 332] on button "Next" at bounding box center [907, 336] width 48 height 23
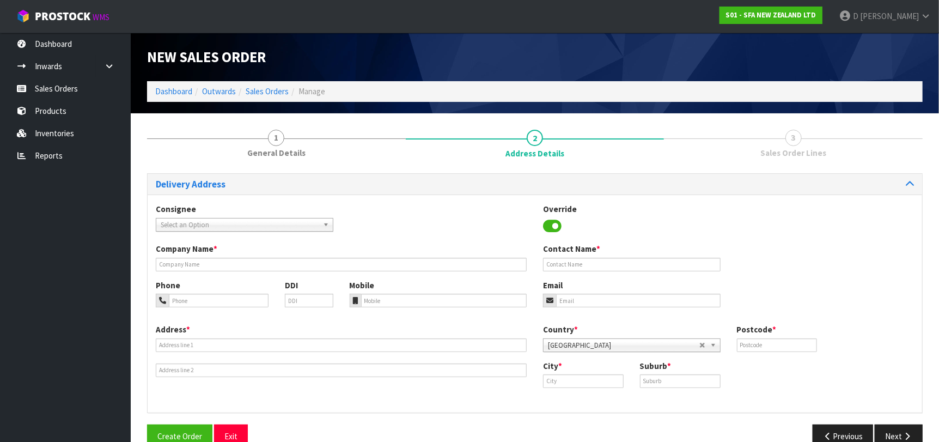
click at [253, 227] on span "Select an Option" at bounding box center [240, 224] width 158 height 13
type input "MICOCHRI"
click at [254, 228] on span "Select an Option" at bounding box center [240, 224] width 158 height 13
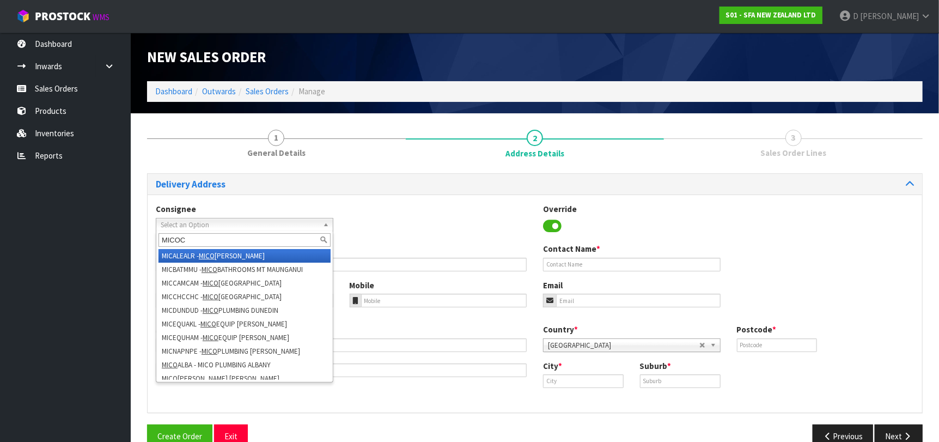
type input "MICOCH"
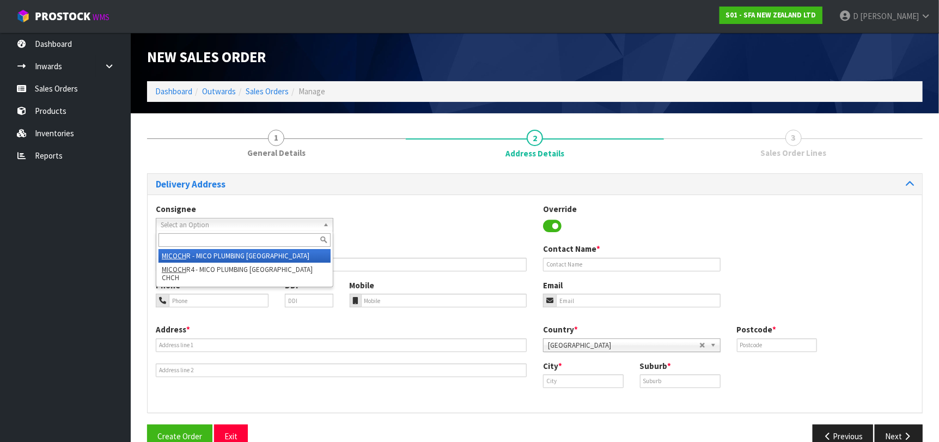
type input "MICO PLUMBING CHRISTCHURCH ([GEOGRAPHIC_DATA])"
type input "[STREET_ADDRESS]"
type input "8011"
type input "[GEOGRAPHIC_DATA]"
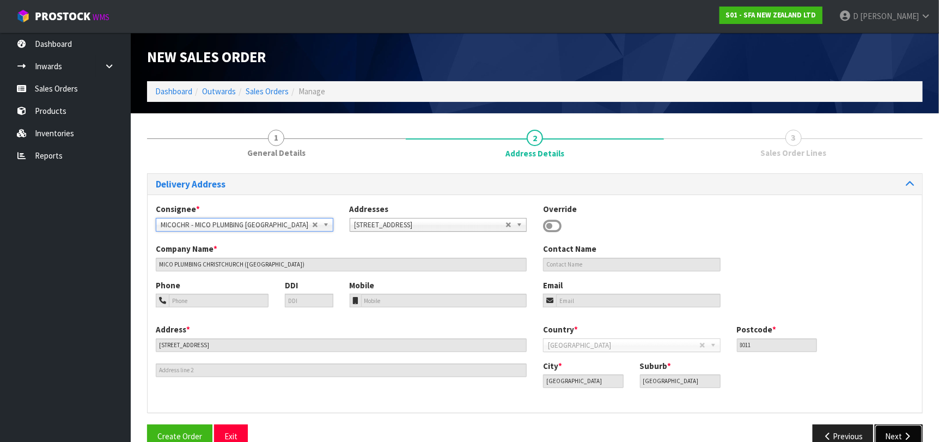
click at [898, 430] on button "Next" at bounding box center [898, 435] width 48 height 23
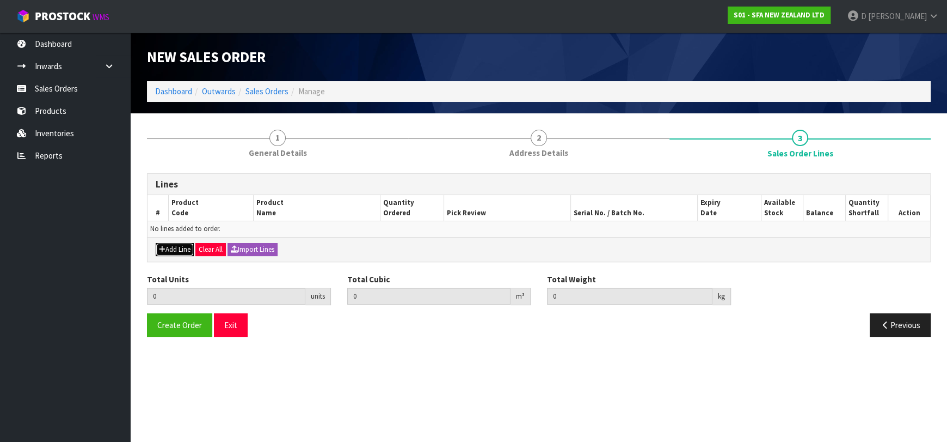
drag, startPoint x: 186, startPoint y: 252, endPoint x: 191, endPoint y: 243, distance: 10.2
click at [186, 251] on button "Add Line" at bounding box center [175, 249] width 38 height 13
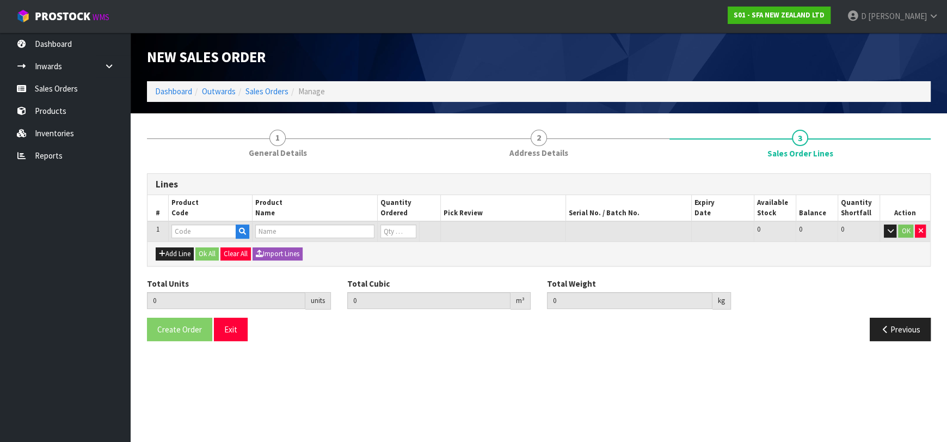
drag, startPoint x: 192, startPoint y: 240, endPoint x: 193, endPoint y: 232, distance: 8.2
click at [192, 236] on div "Lines # Product Code Product Name Quantity Ordered Pick Review Serial No. / Bat…" at bounding box center [539, 219] width 784 height 93
click at [193, 230] on input "text" at bounding box center [204, 231] width 65 height 14
click at [194, 227] on input "text" at bounding box center [204, 231] width 65 height 14
type input "SA95"
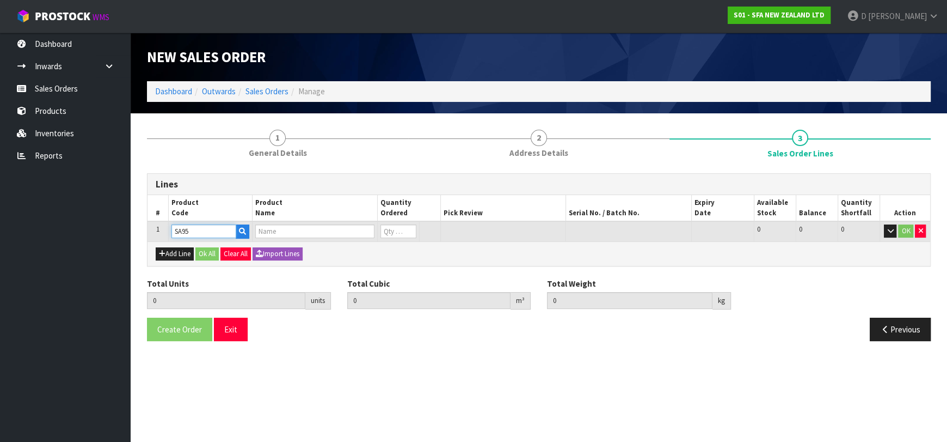
type input "0.000000"
type input "0.000"
type input "SANIVITE UP WASTE WATER PUMP"
type input "0"
type input "SA95"
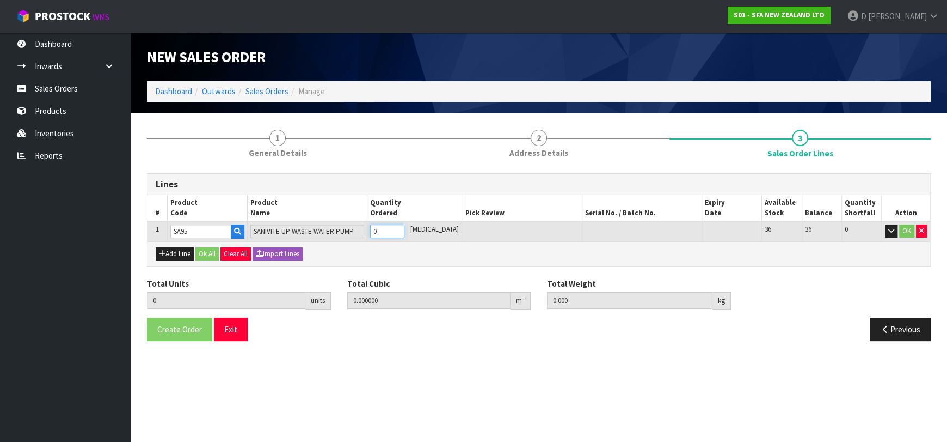
type input "1"
type input "0.031488"
type input "6.16"
type input "1"
click at [209, 253] on button "Ok All" at bounding box center [206, 253] width 23 height 13
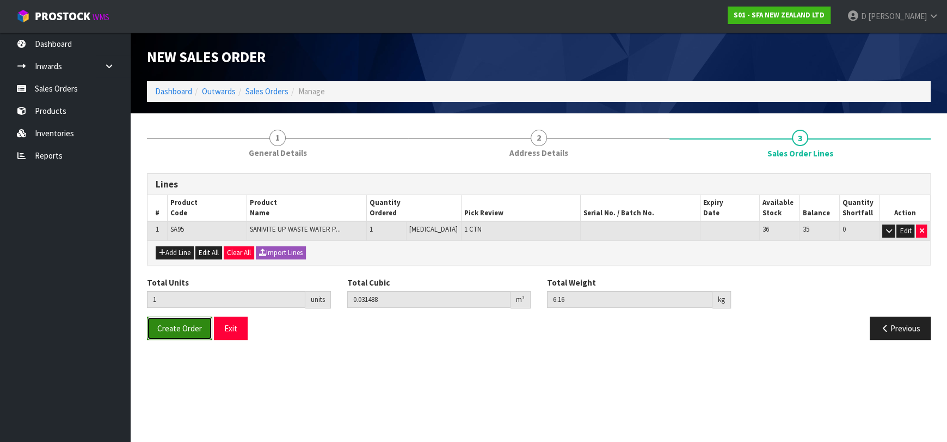
click at [200, 328] on span "Create Order" at bounding box center [179, 328] width 45 height 10
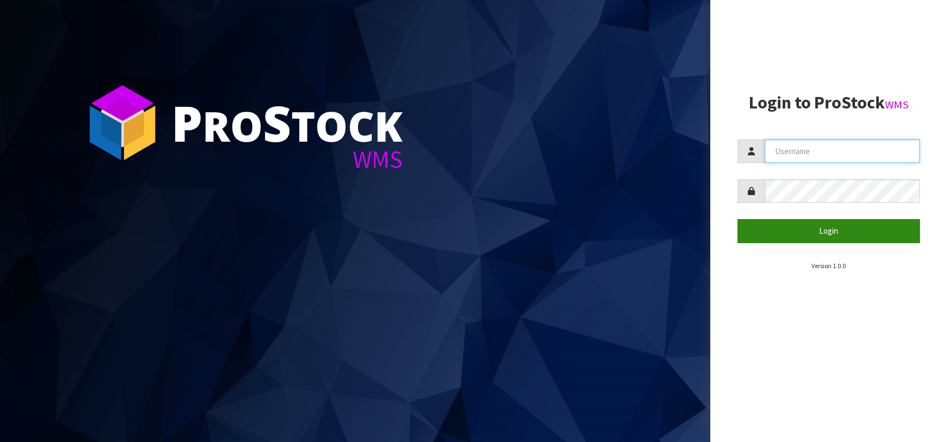
type input "[EMAIL_ADDRESS][DOMAIN_NAME]"
click at [803, 229] on button "Login" at bounding box center [829, 230] width 182 height 23
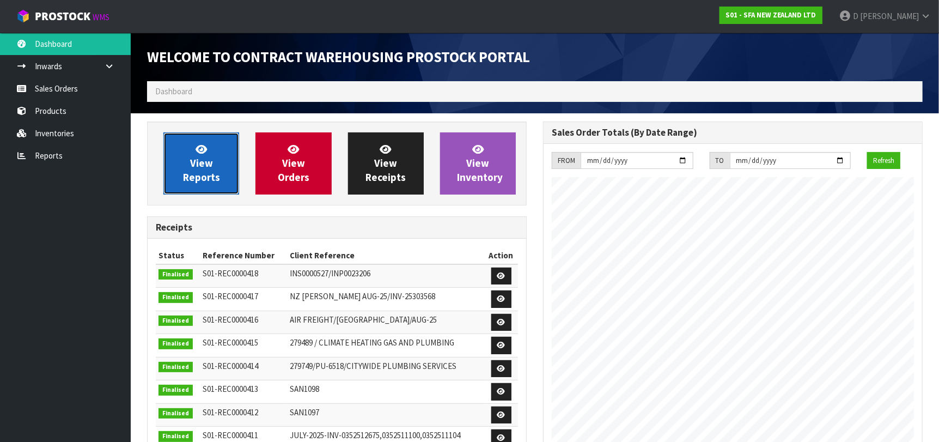
scroll to position [603, 396]
click at [206, 170] on span "View Reports" at bounding box center [201, 163] width 37 height 41
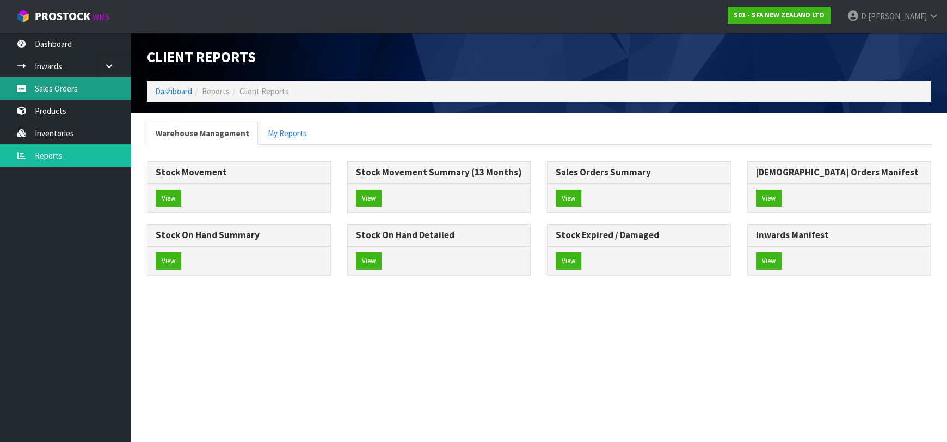
click at [66, 87] on link "Sales Orders" at bounding box center [65, 88] width 131 height 22
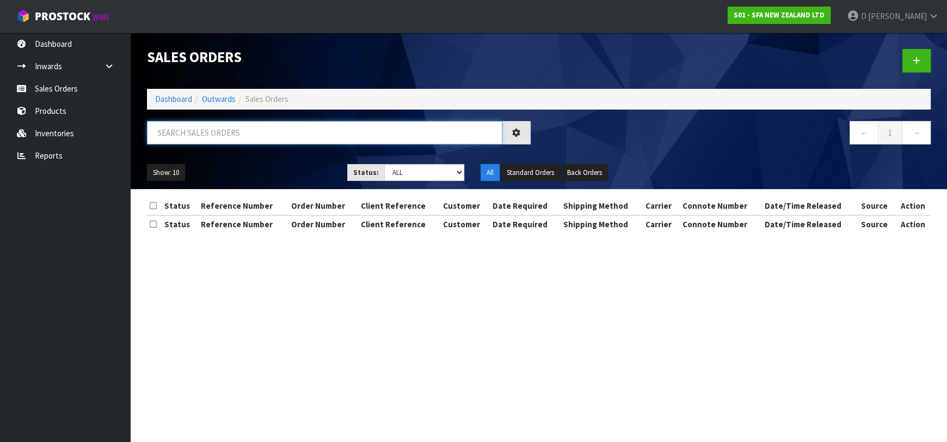
click at [292, 137] on input "text" at bounding box center [325, 132] width 356 height 23
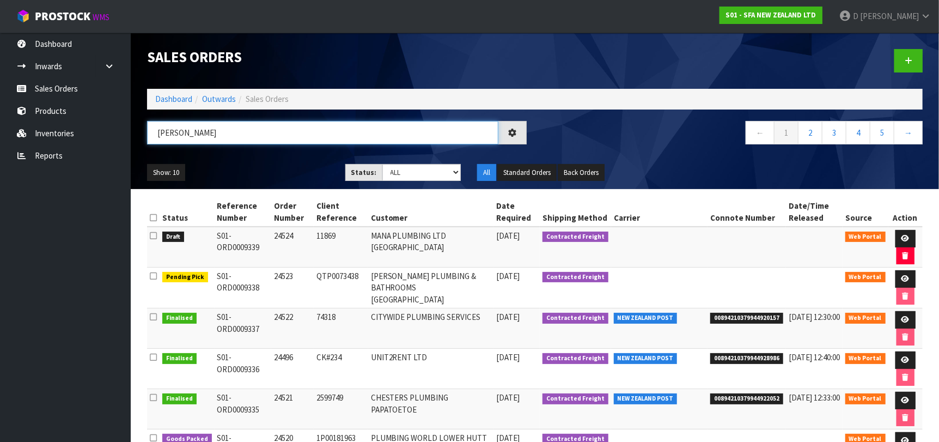
type input "[PERSON_NAME]"
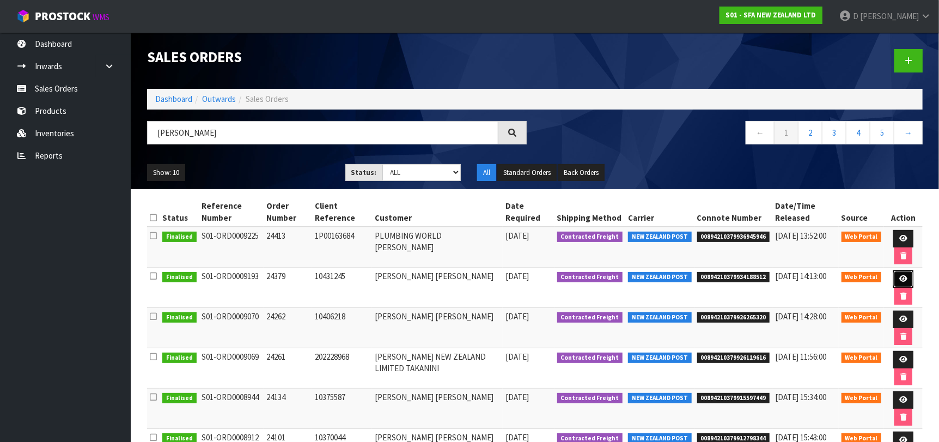
click at [901, 279] on icon at bounding box center [903, 278] width 8 height 7
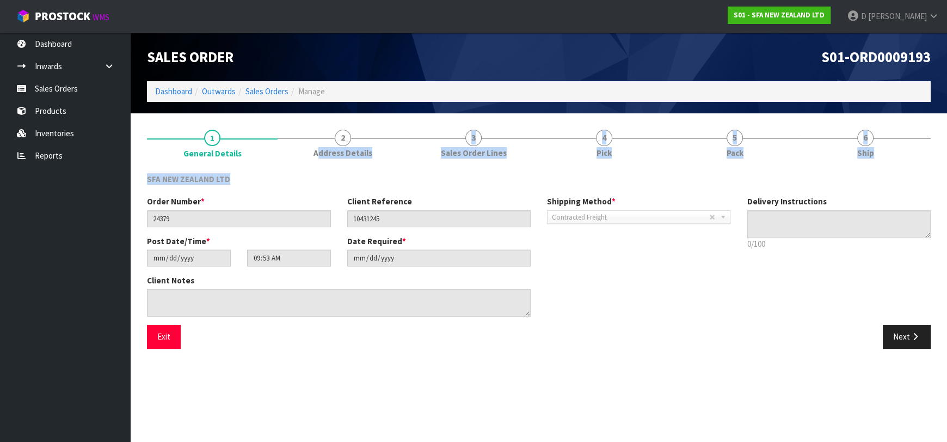
drag, startPoint x: 322, startPoint y: 152, endPoint x: 158, endPoint y: 60, distance: 187.7
click at [238, 178] on div "1 General Details 2 Address Details 3 Sales Order Lines 4 Pick 5 Pack 6 Ship SF…" at bounding box center [539, 238] width 784 height 235
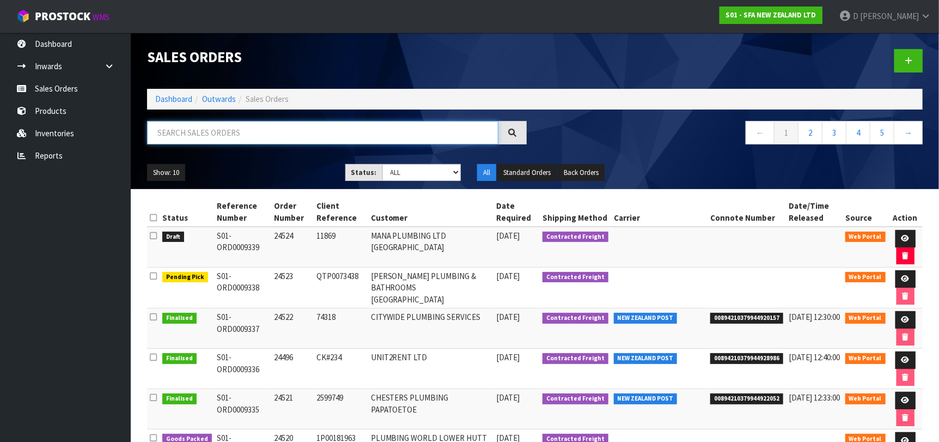
click at [327, 124] on input "text" at bounding box center [322, 132] width 351 height 23
type input "[PERSON_NAME]"
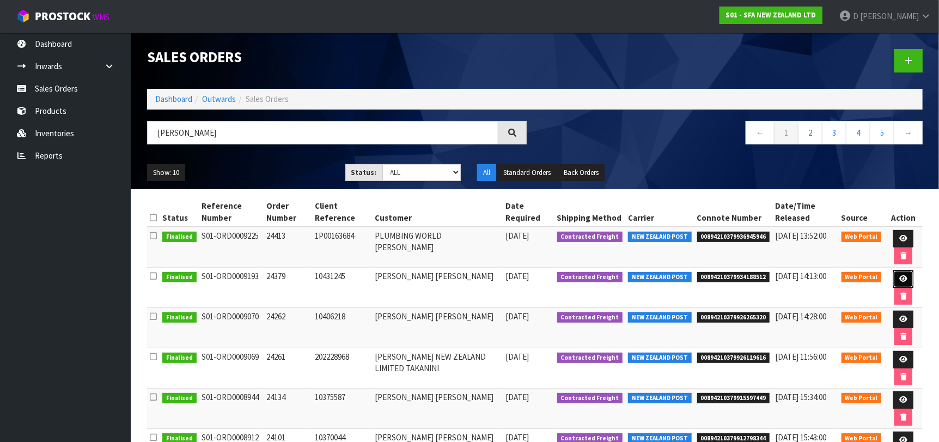
click at [899, 277] on icon at bounding box center [903, 278] width 8 height 7
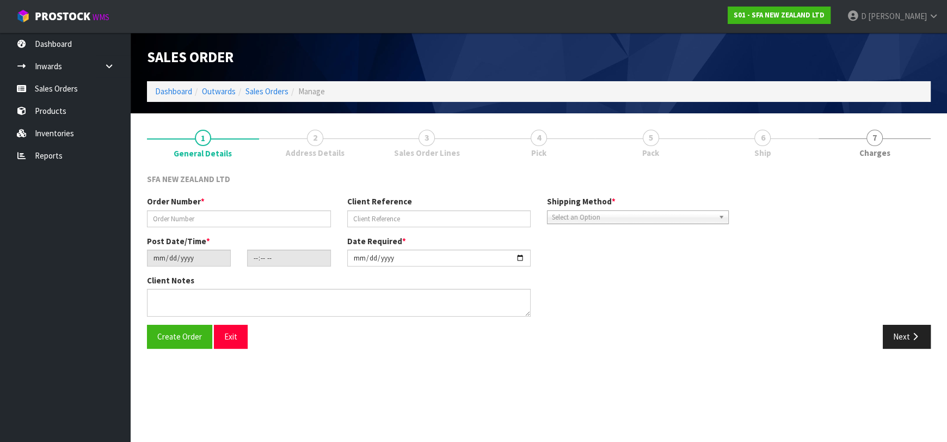
type input "24379"
type input "10431245"
type input "[DATE]"
type input "09:53:00.000"
type input "[DATE]"
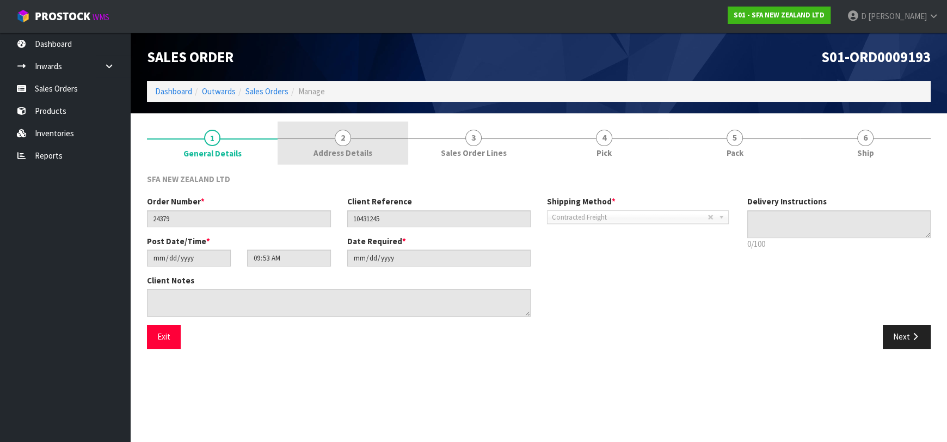
click at [311, 147] on link "2 Address Details" at bounding box center [343, 142] width 131 height 43
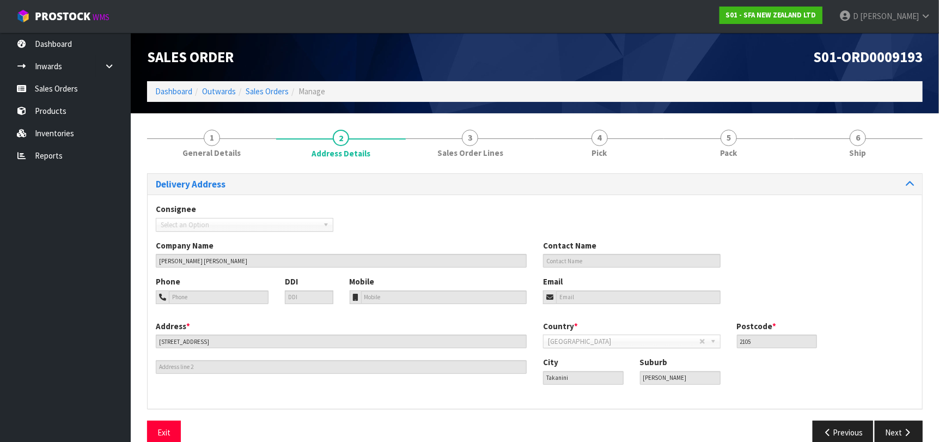
click at [236, 227] on span "Select an Option" at bounding box center [240, 224] width 158 height 13
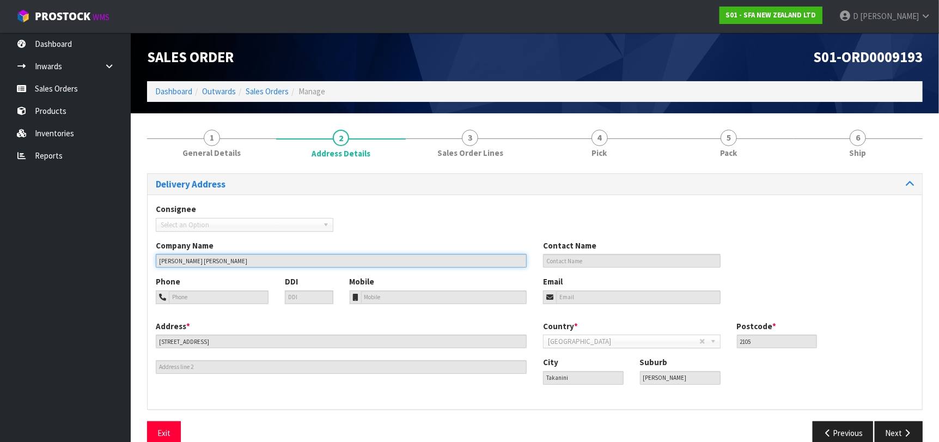
click at [235, 261] on input "[PERSON_NAME] [PERSON_NAME]" at bounding box center [341, 261] width 371 height 14
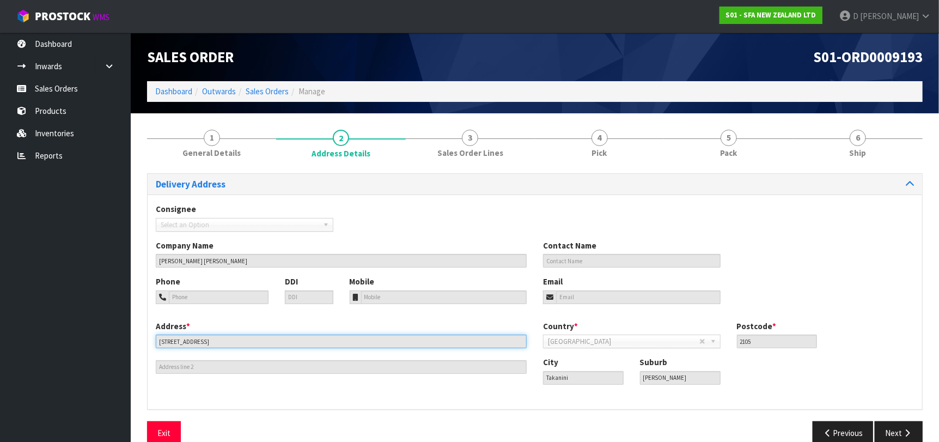
click at [291, 341] on input "[STREET_ADDRESS]" at bounding box center [341, 341] width 371 height 14
click at [292, 342] on input "[STREET_ADDRESS]" at bounding box center [341, 341] width 371 height 14
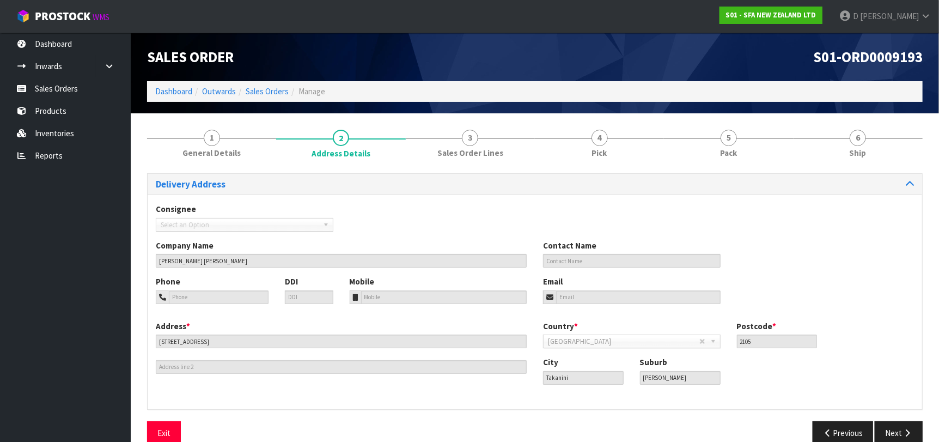
click at [604, 385] on div "City Takanini Suburb TAKANINI" at bounding box center [728, 374] width 387 height 36
click at [744, 339] on input "2105" at bounding box center [777, 341] width 81 height 14
